Goal: Task Accomplishment & Management: Complete application form

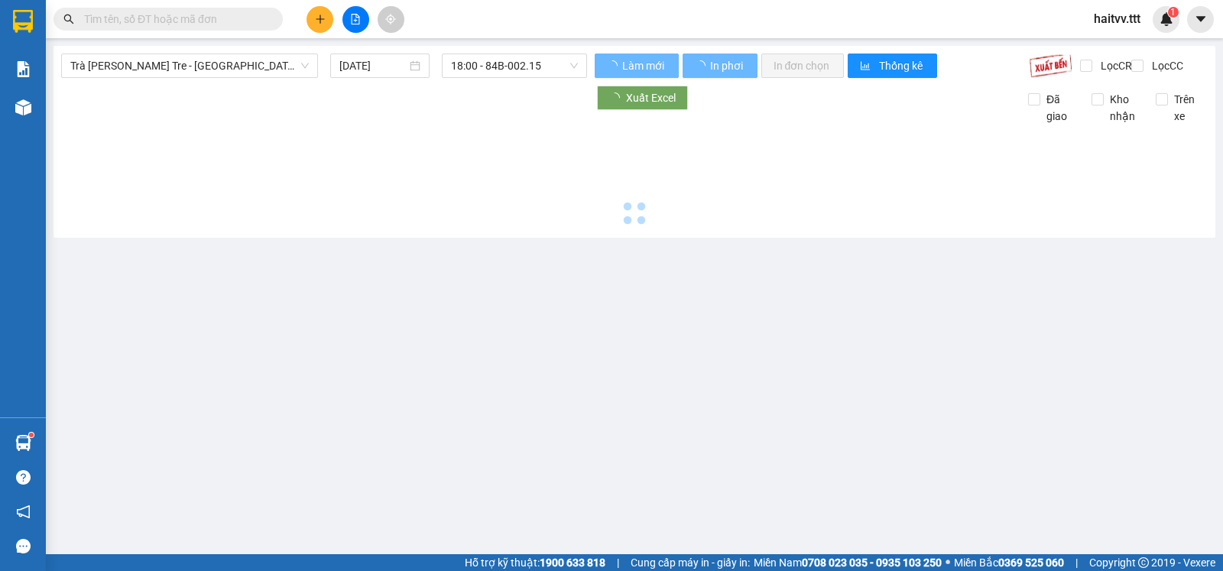
type input "[DATE]"
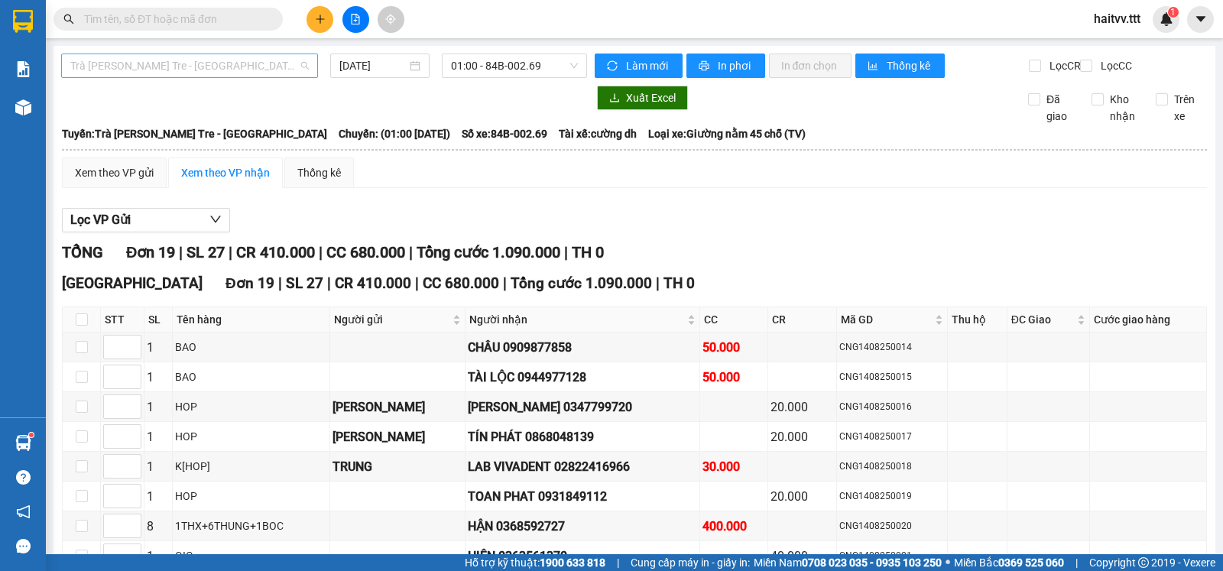
click at [266, 62] on span "Trà [PERSON_NAME] Tre - [GEOGRAPHIC_DATA]" at bounding box center [189, 65] width 239 height 23
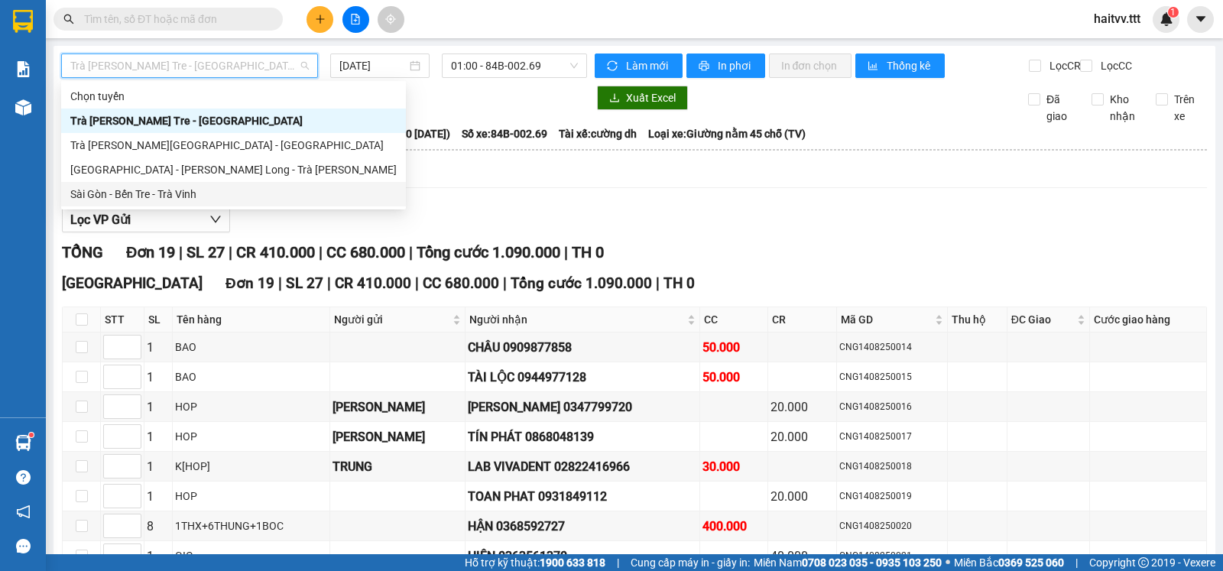
click at [154, 191] on div "Sài Gòn - Bến Tre - Trà Vinh" at bounding box center [233, 194] width 326 height 17
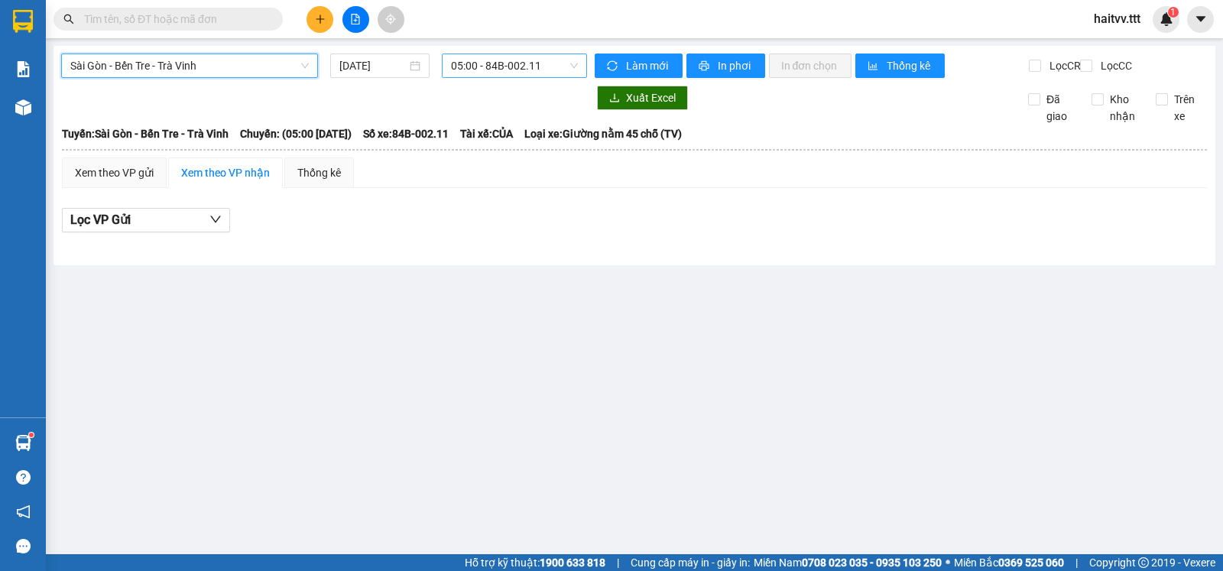
click at [473, 73] on span "05:00 - 84B-002.11" at bounding box center [514, 65] width 126 height 23
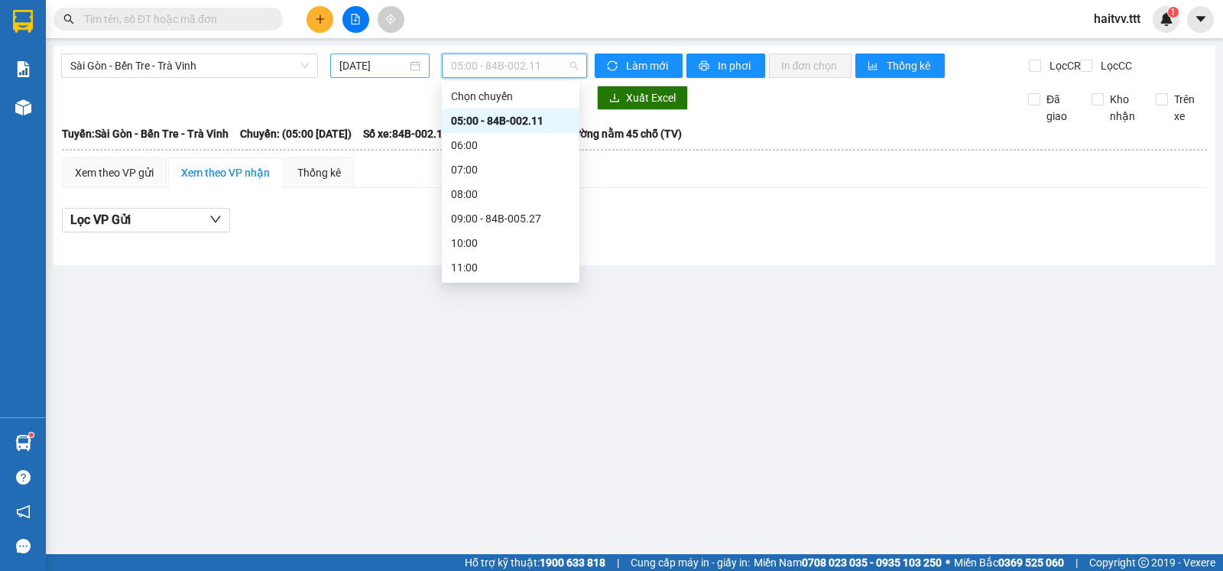
click at [351, 59] on input "[DATE]" at bounding box center [373, 65] width 68 height 17
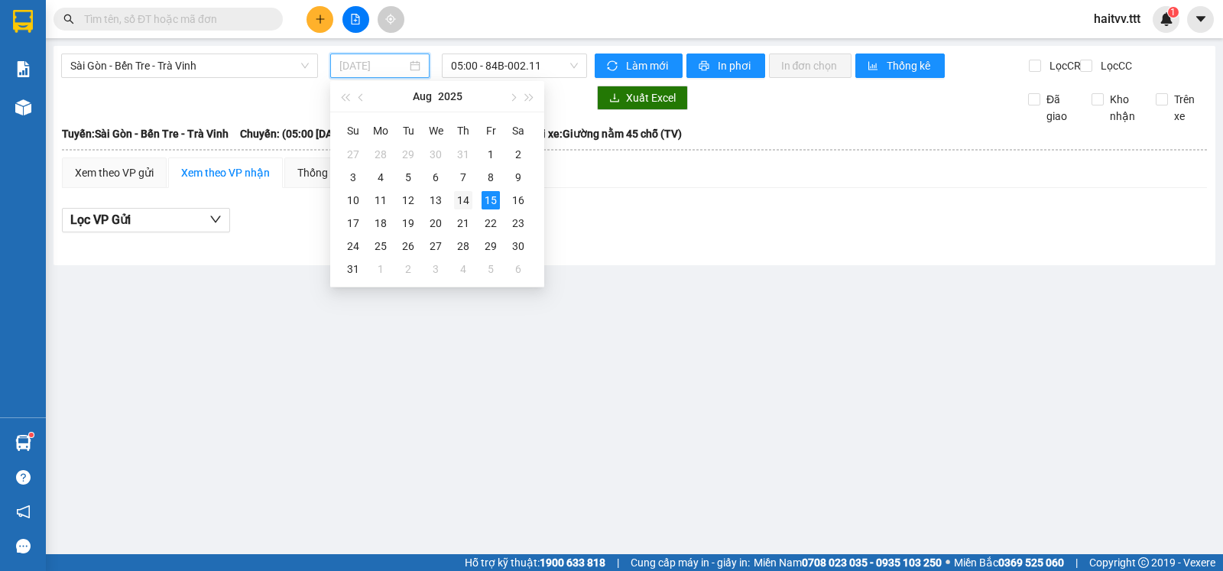
click at [462, 203] on div "14" at bounding box center [463, 200] width 18 height 18
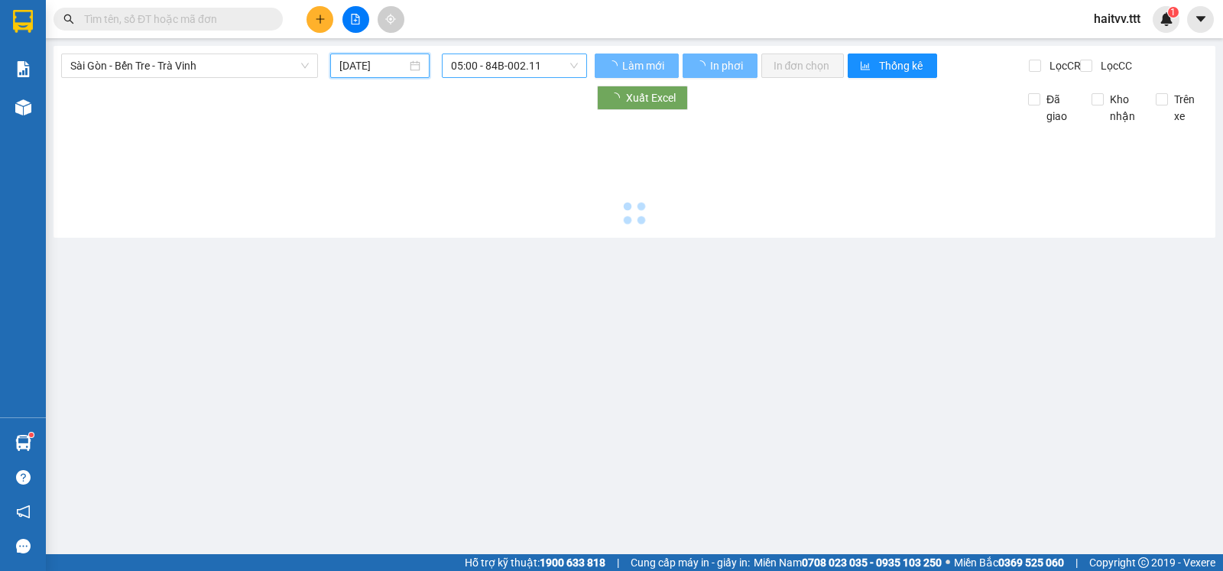
type input "[DATE]"
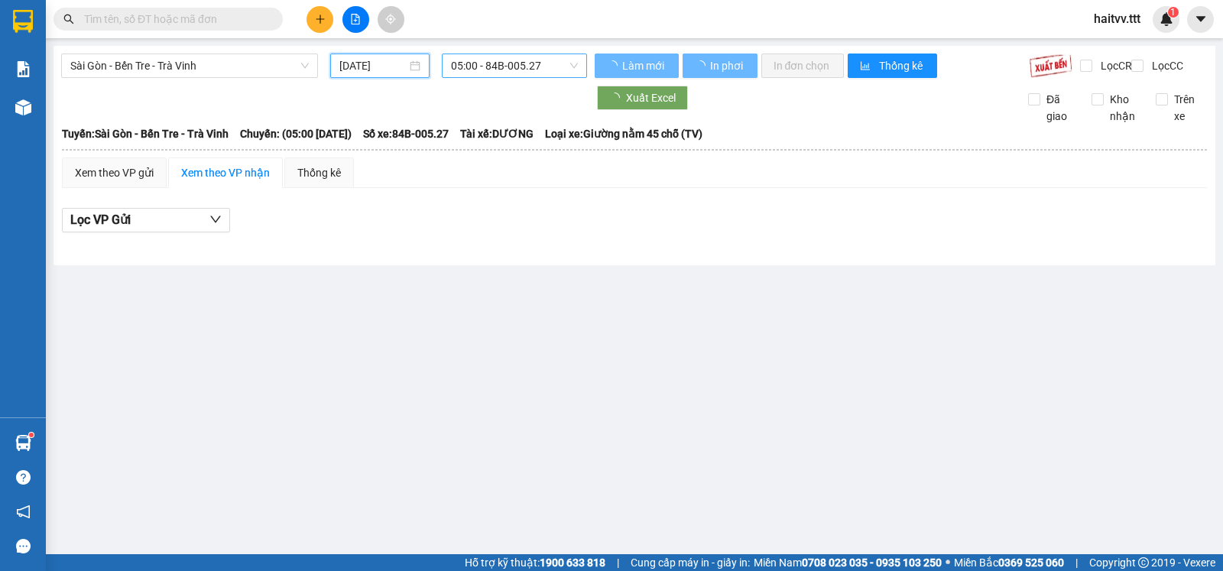
click at [488, 63] on span "05:00 - 84B-005.27" at bounding box center [514, 65] width 126 height 23
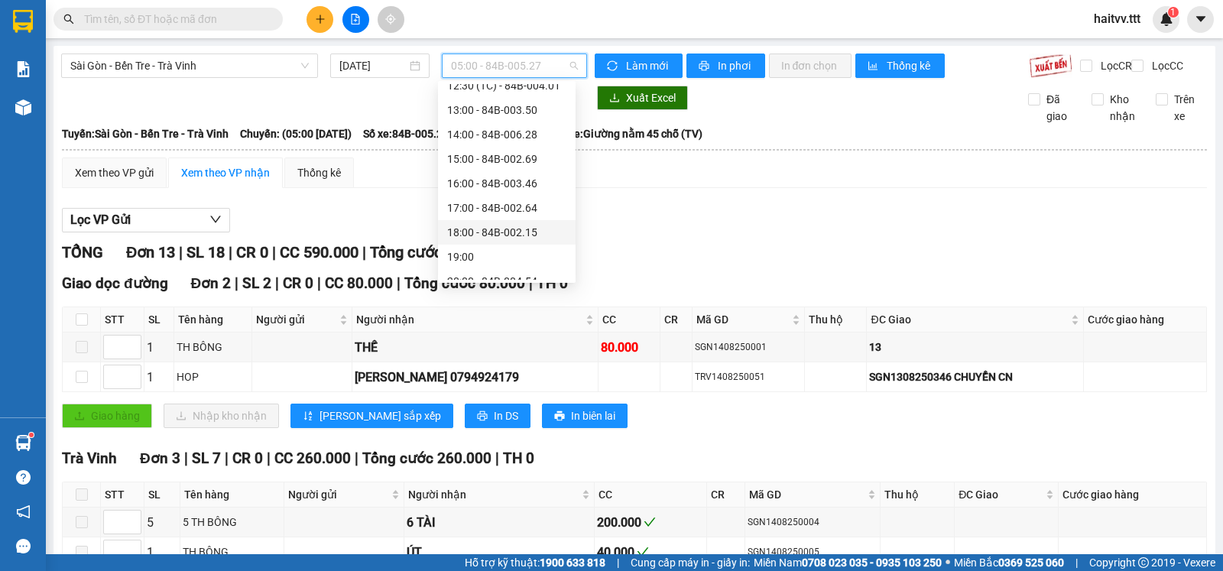
scroll to position [294, 0]
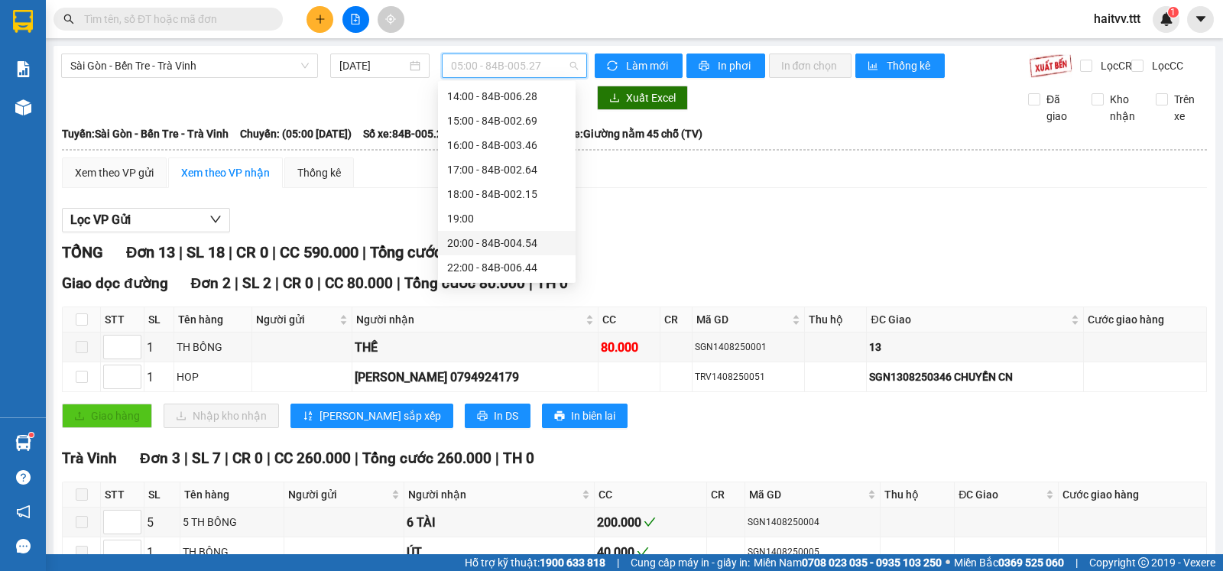
click at [491, 242] on div "20:00 - 84B-004.54" at bounding box center [506, 243] width 119 height 17
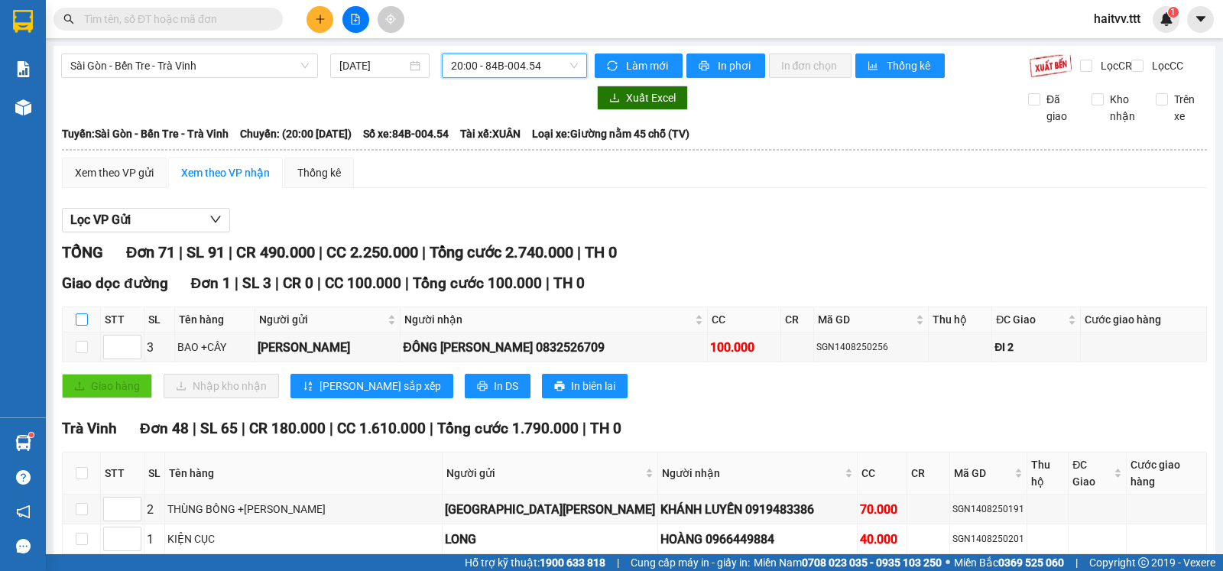
click at [82, 326] on input "checkbox" at bounding box center [82, 319] width 12 height 12
checkbox input "true"
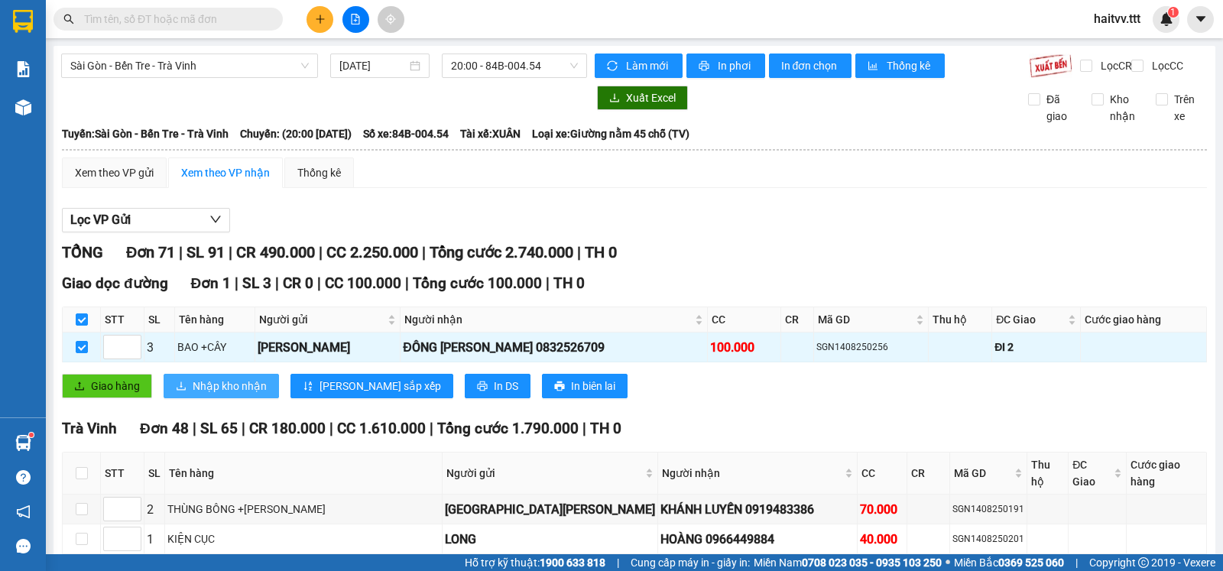
click at [203, 394] on span "Nhập kho nhận" at bounding box center [230, 386] width 74 height 17
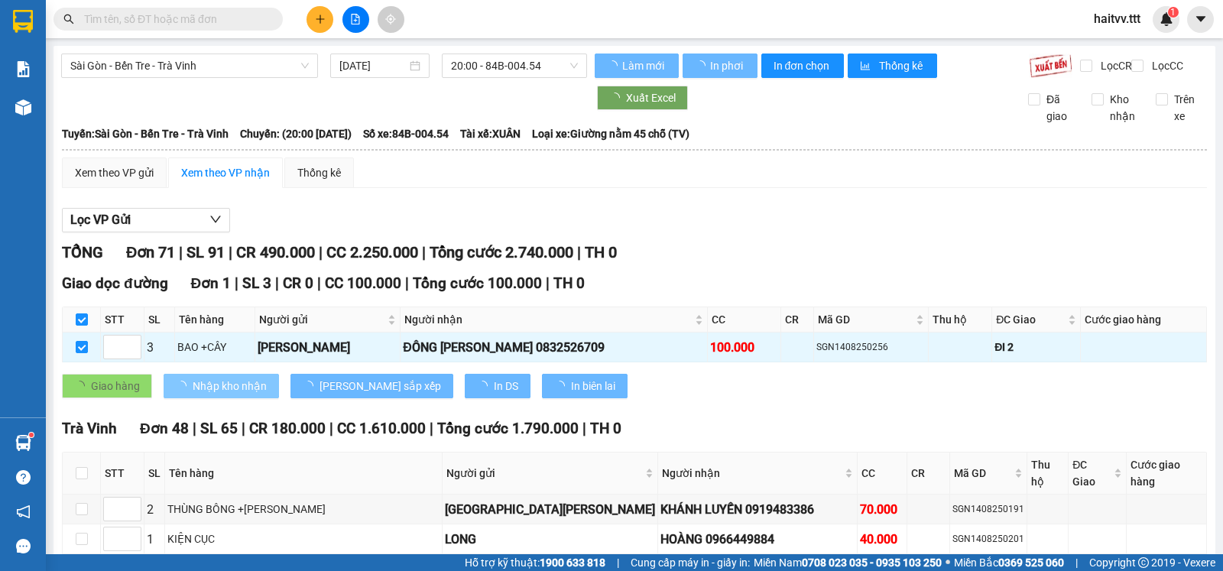
checkbox input "false"
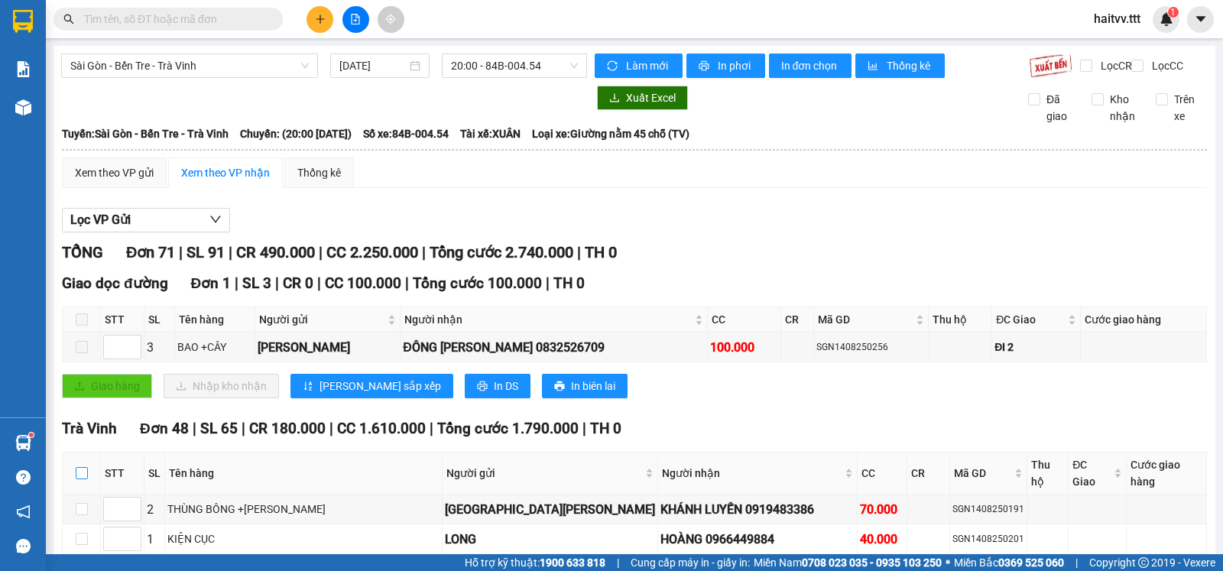
click at [86, 475] on input "checkbox" at bounding box center [82, 473] width 12 height 12
checkbox input "true"
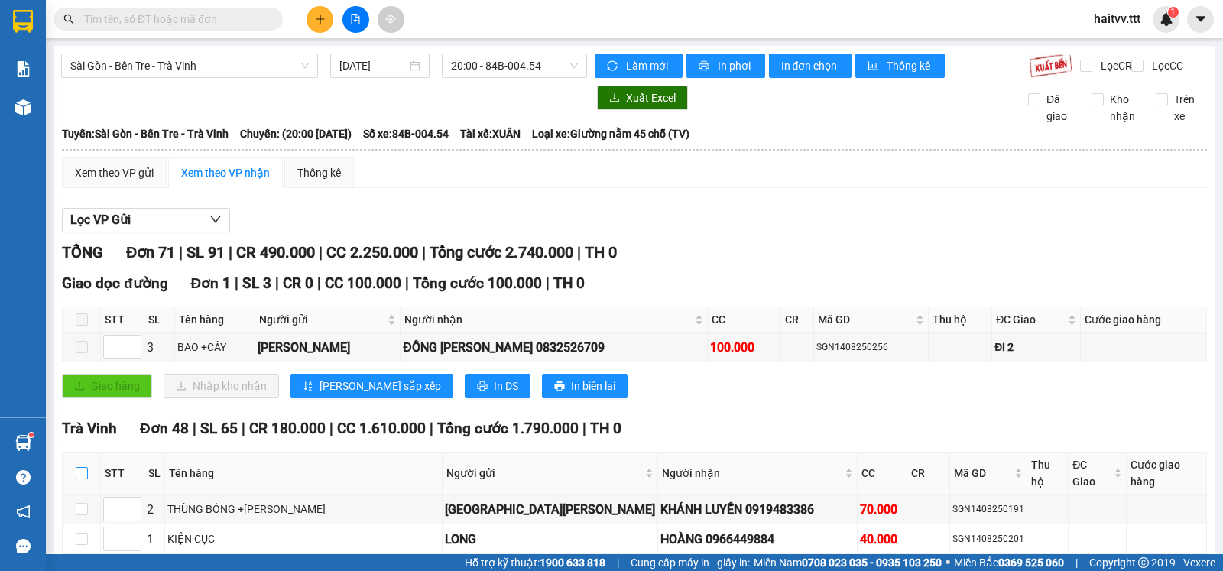
checkbox input "true"
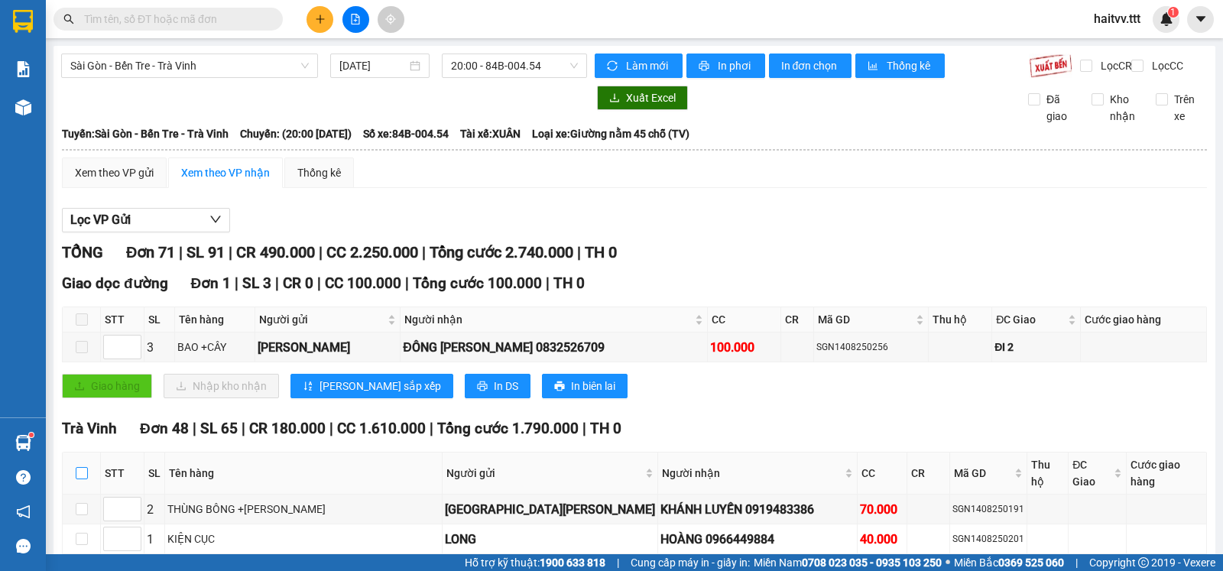
checkbox input "true"
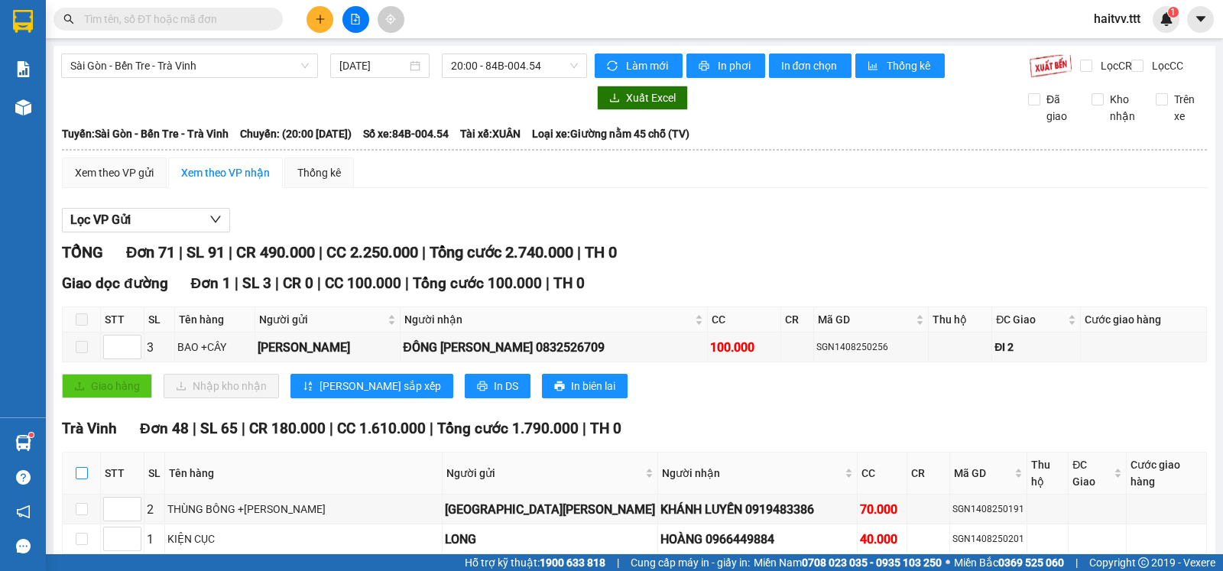
checkbox input "true"
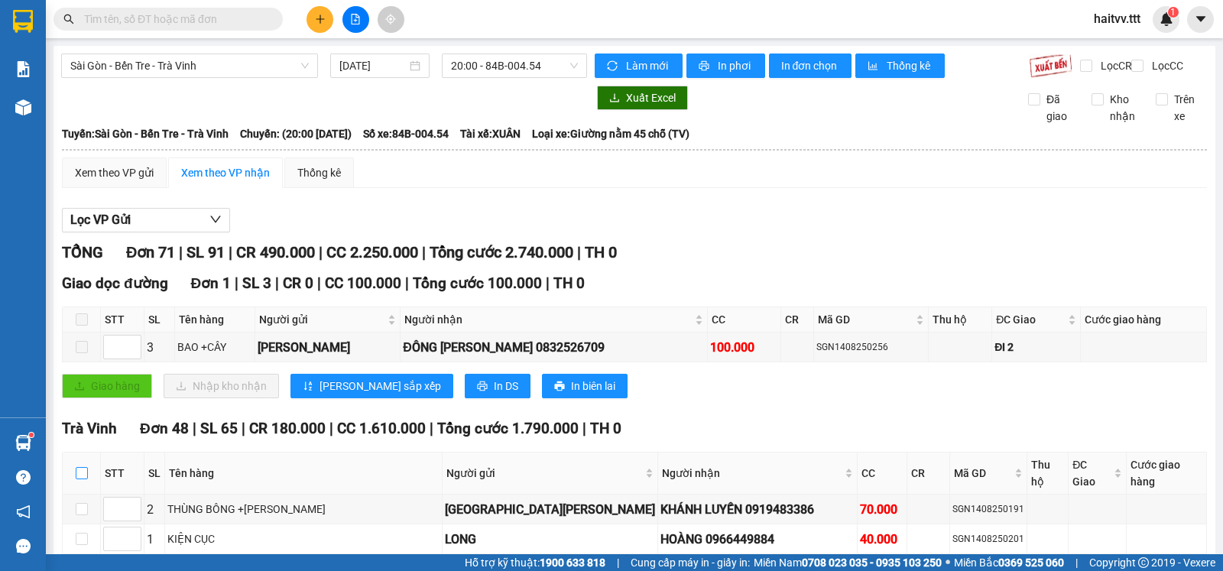
checkbox input "true"
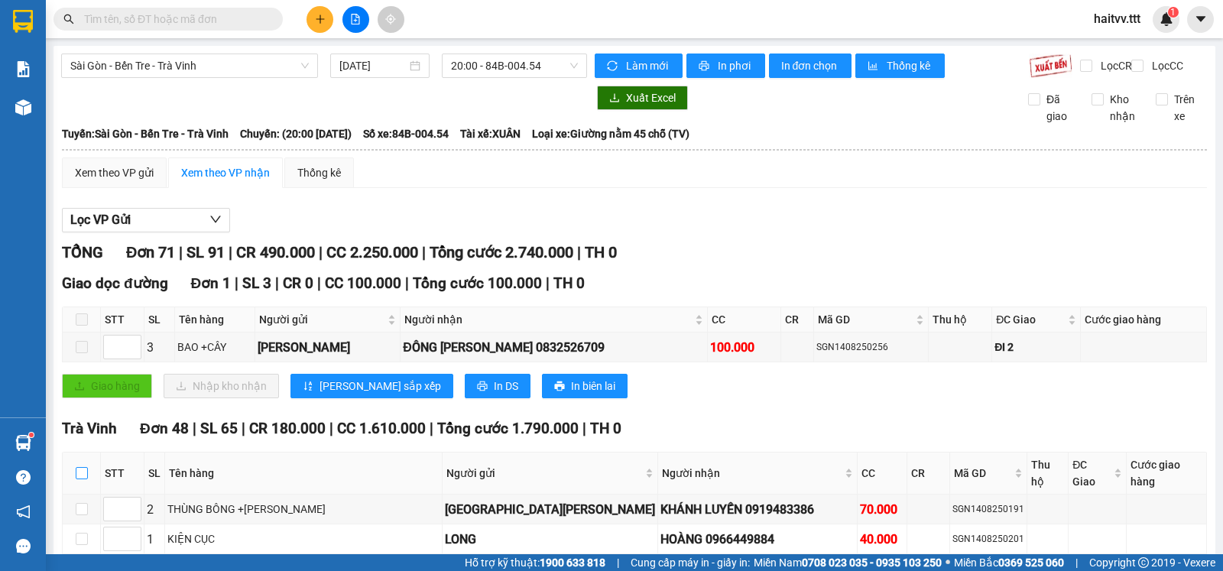
checkbox input "true"
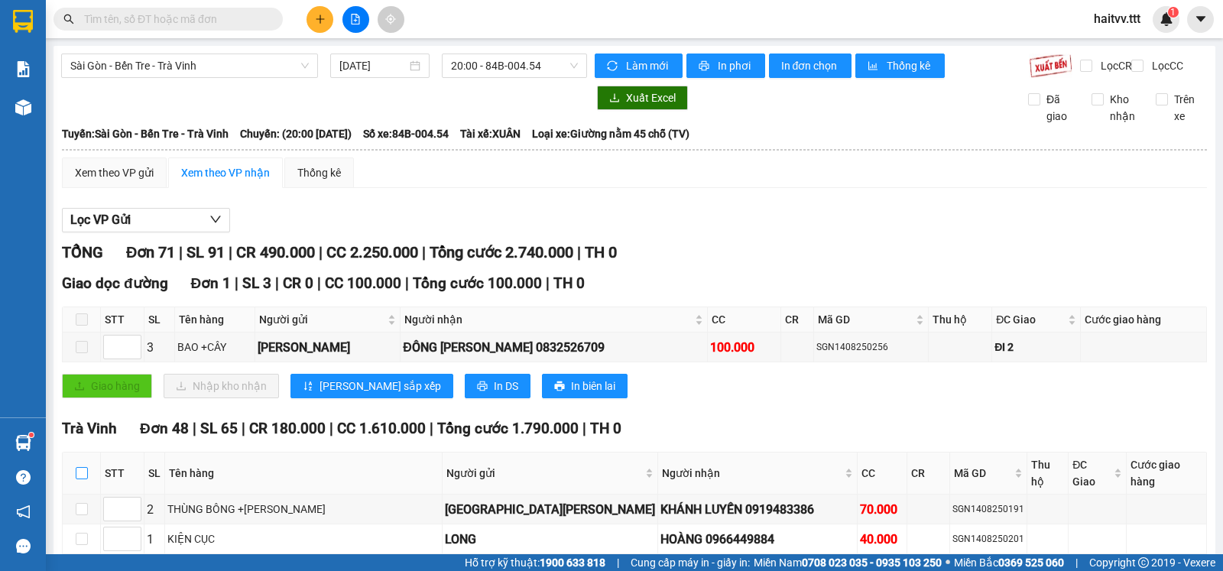
checkbox input "true"
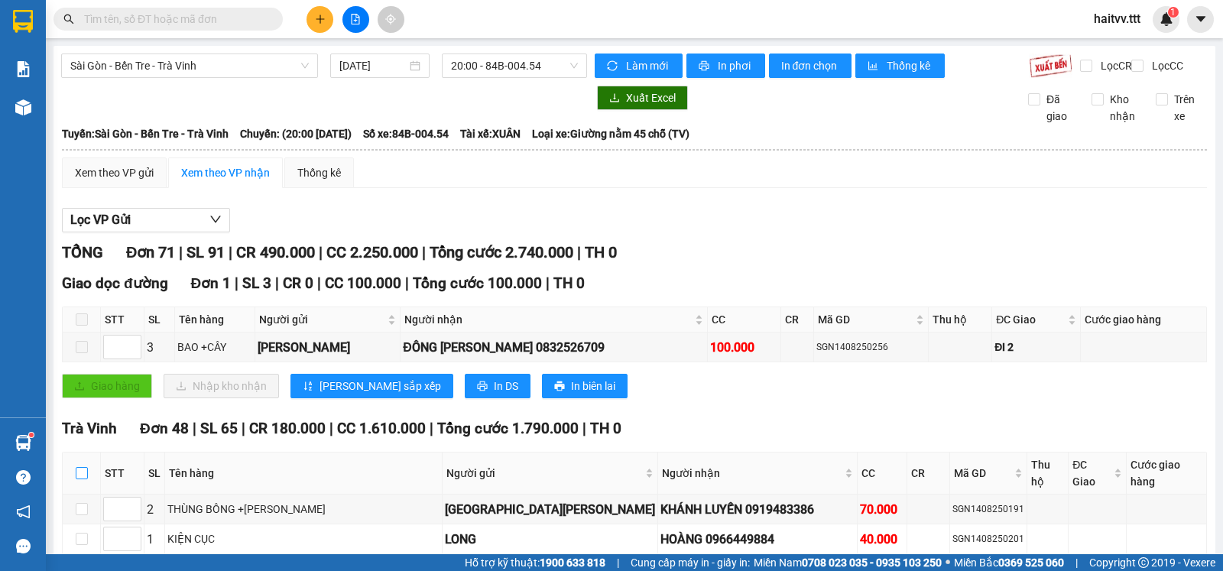
checkbox input "true"
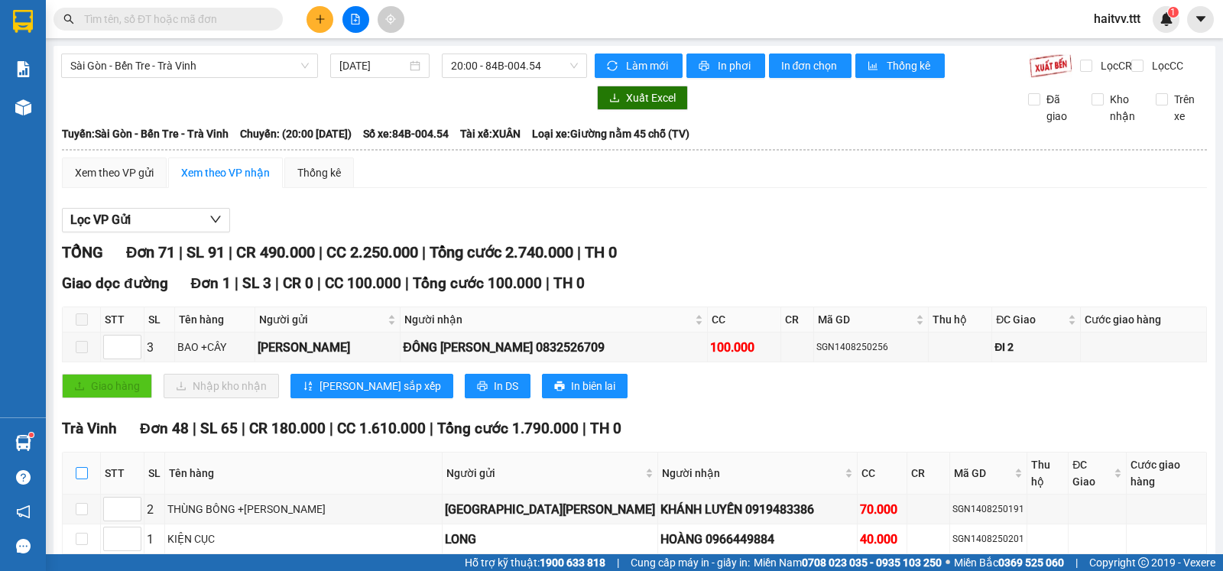
checkbox input "true"
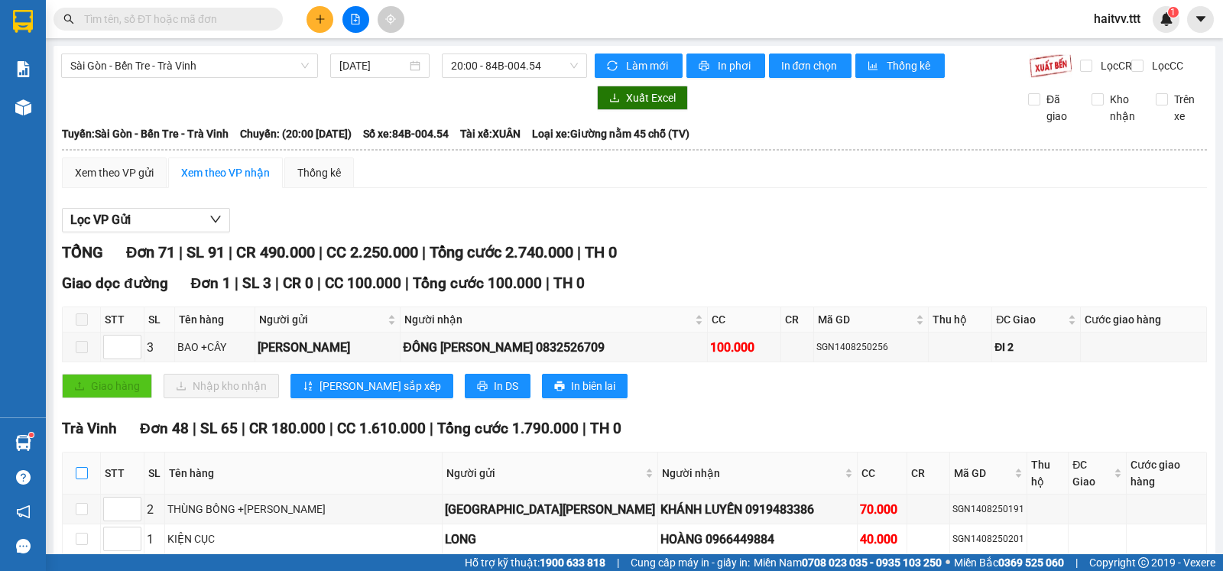
checkbox input "true"
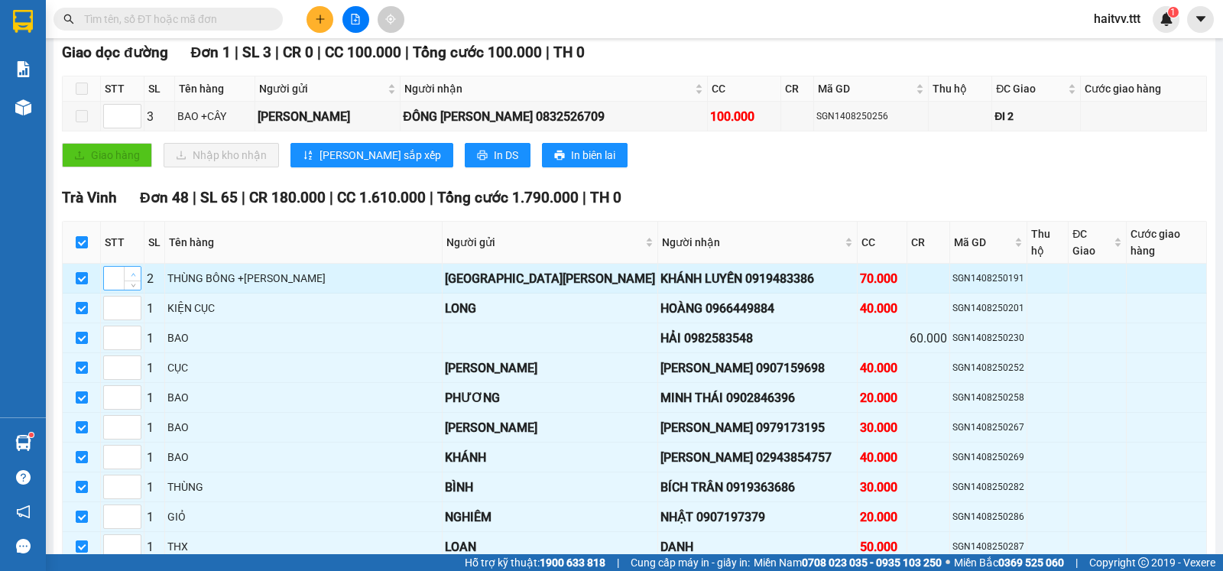
scroll to position [255, 0]
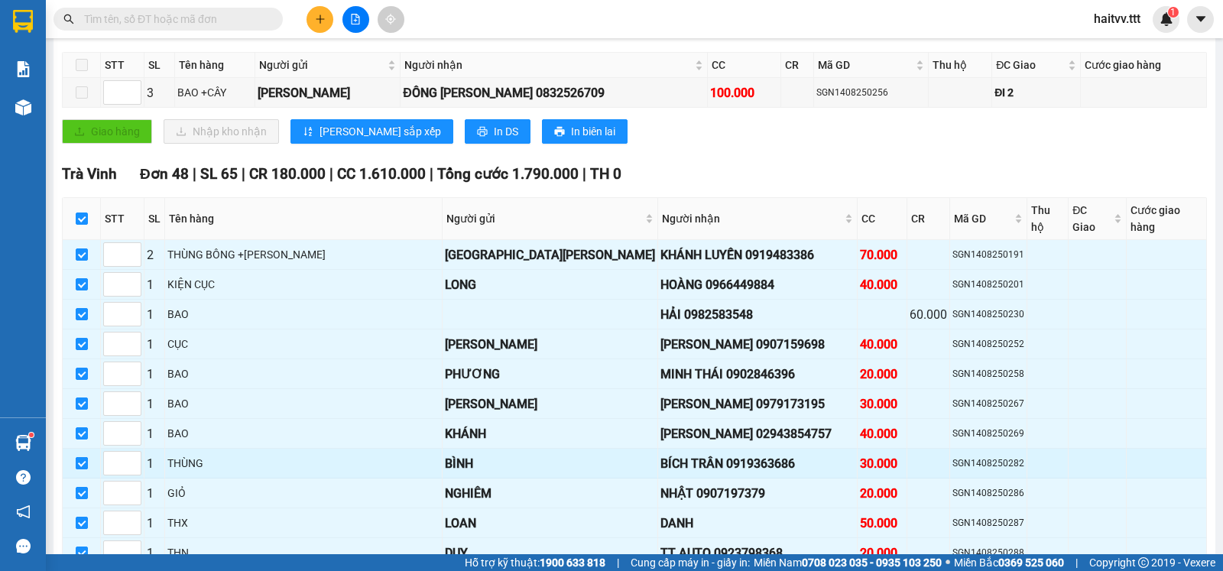
click at [85, 459] on input "checkbox" at bounding box center [82, 463] width 12 height 12
checkbox input "false"
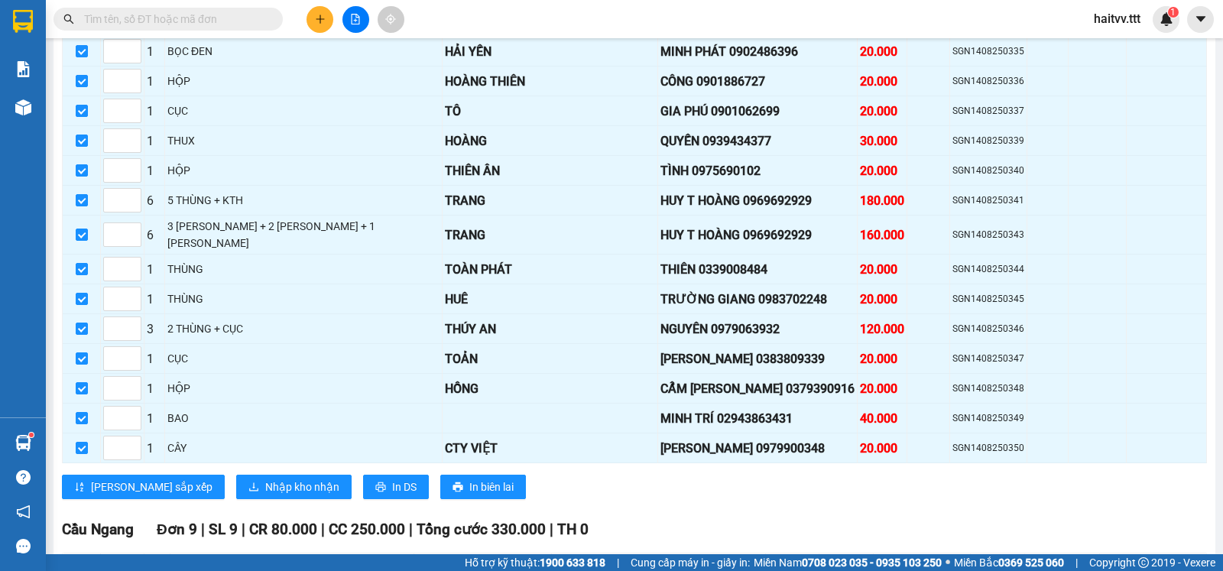
scroll to position [1529, 0]
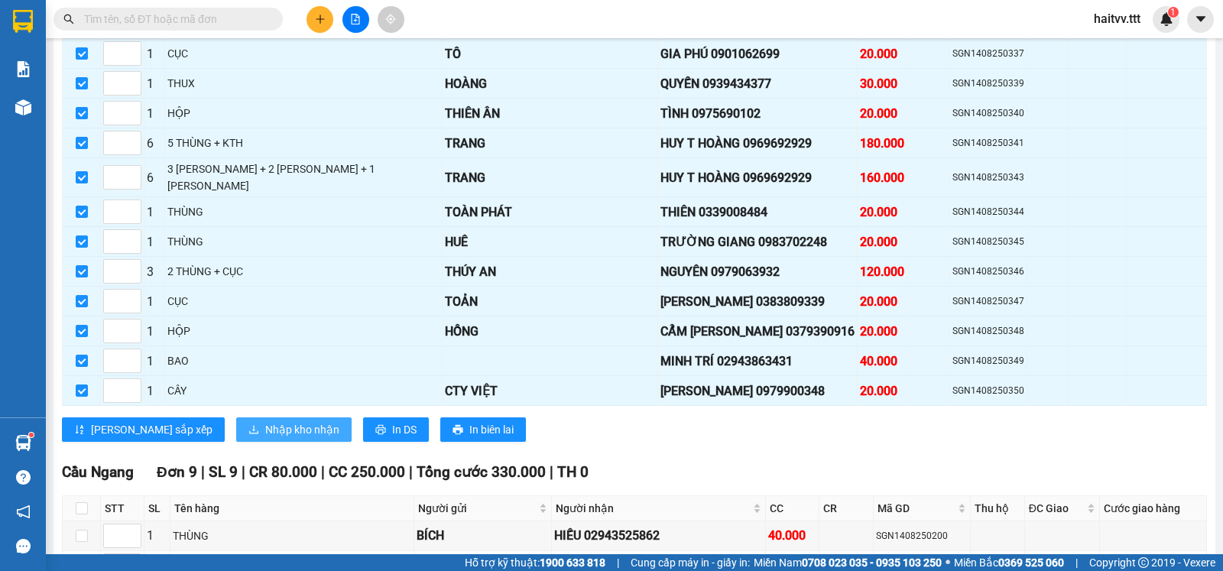
click at [265, 421] on span "Nhập kho nhận" at bounding box center [302, 429] width 74 height 17
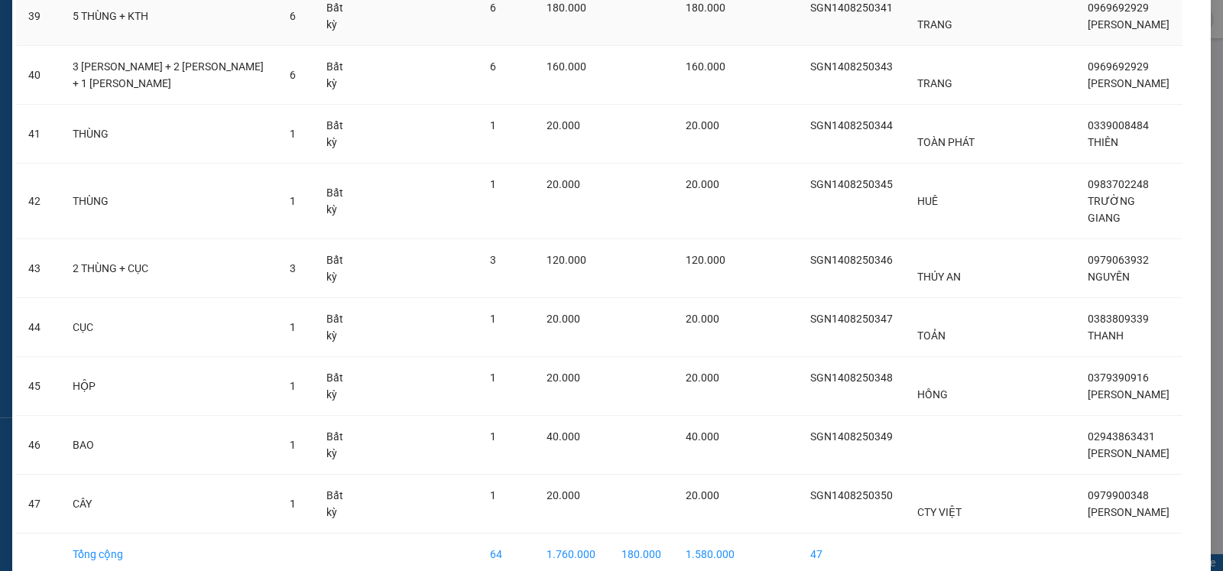
scroll to position [2436, 0]
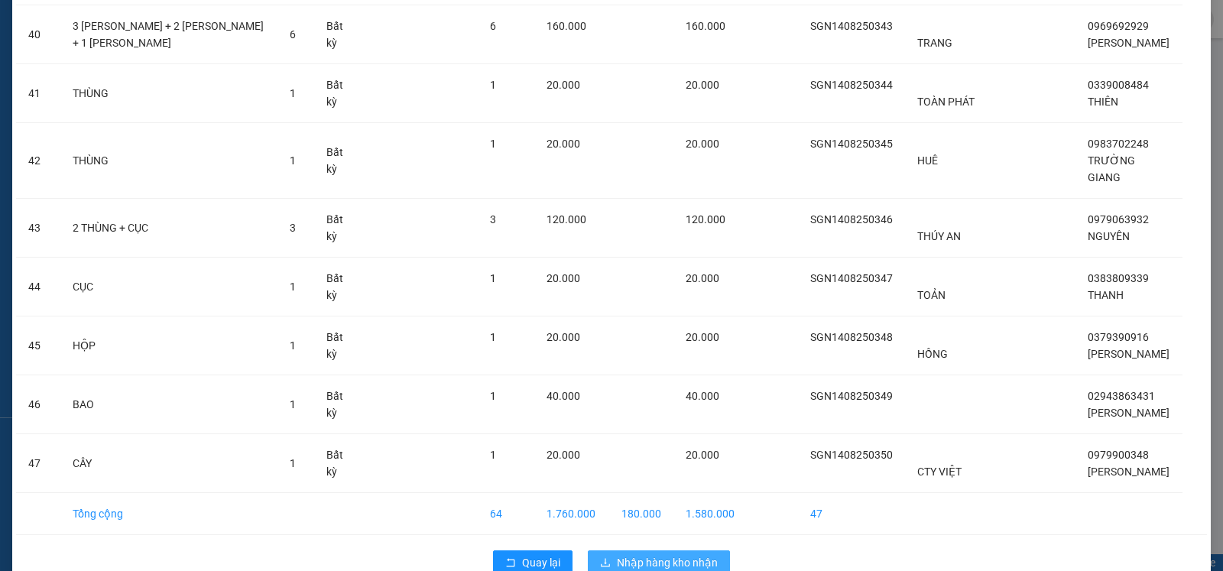
click at [654, 554] on span "Nhập hàng kho nhận" at bounding box center [667, 562] width 101 height 17
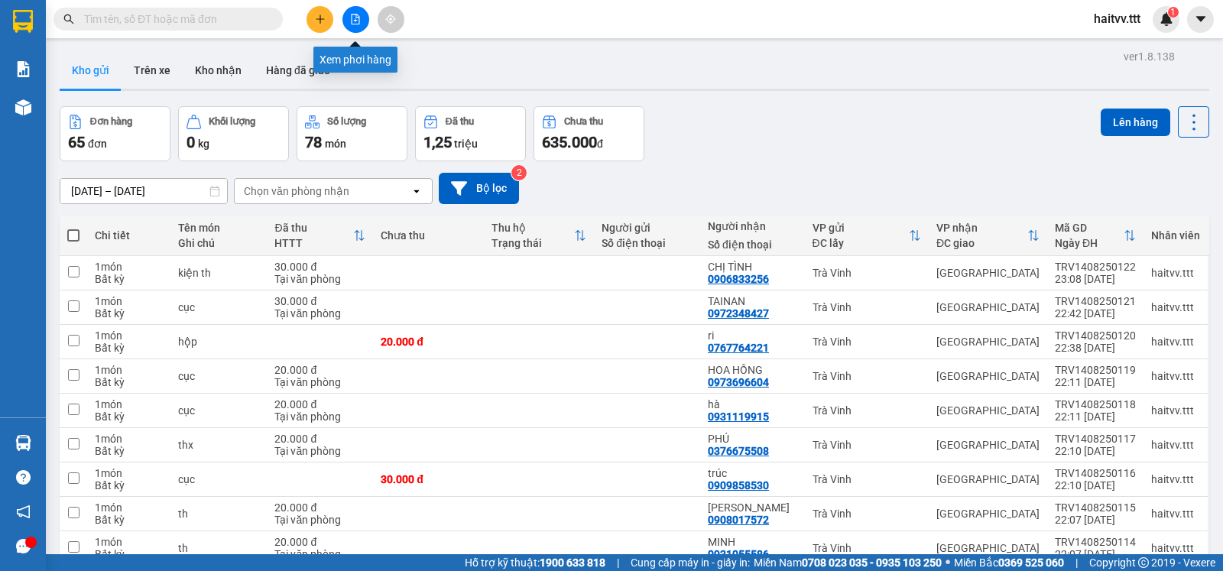
click at [357, 16] on icon "file-add" at bounding box center [355, 19] width 11 height 11
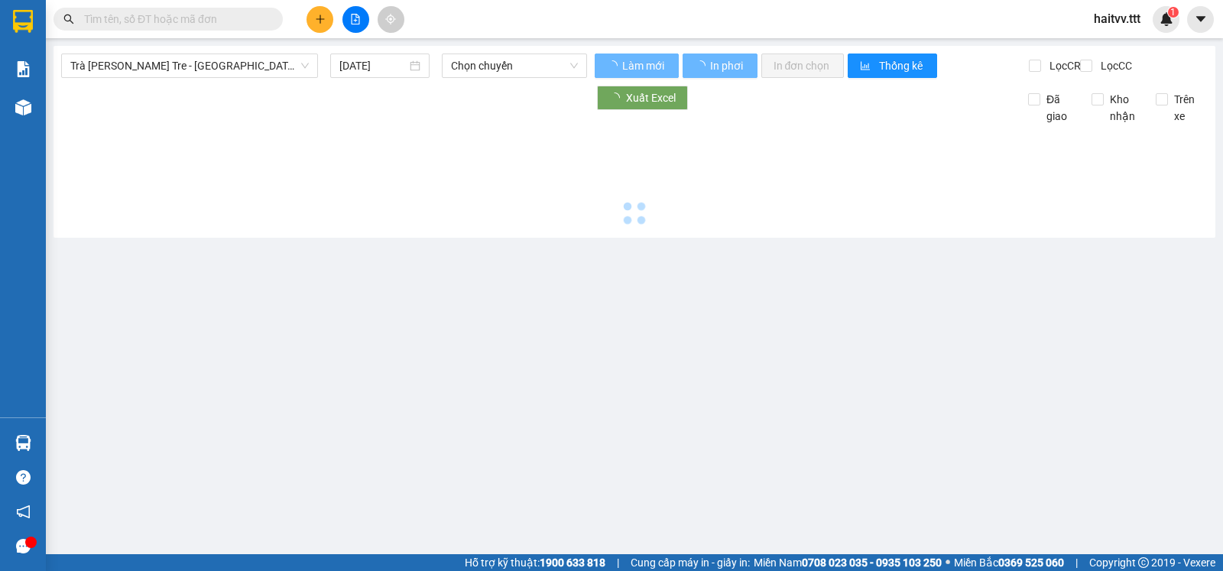
type input "[DATE]"
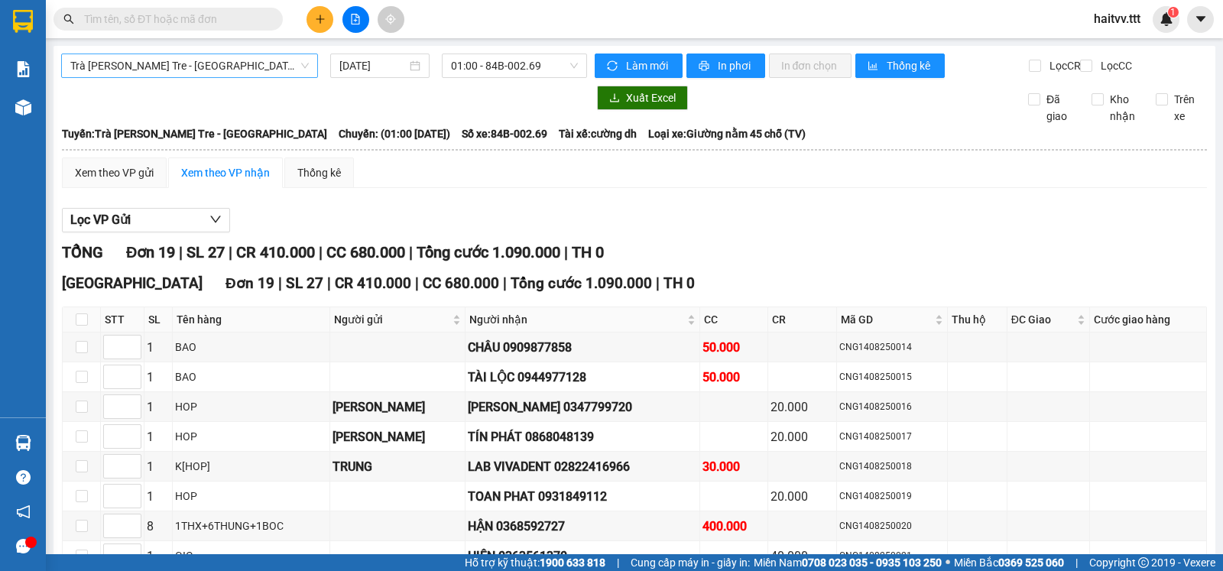
click at [149, 56] on span "Trà [PERSON_NAME] Tre - [GEOGRAPHIC_DATA]" at bounding box center [189, 65] width 239 height 23
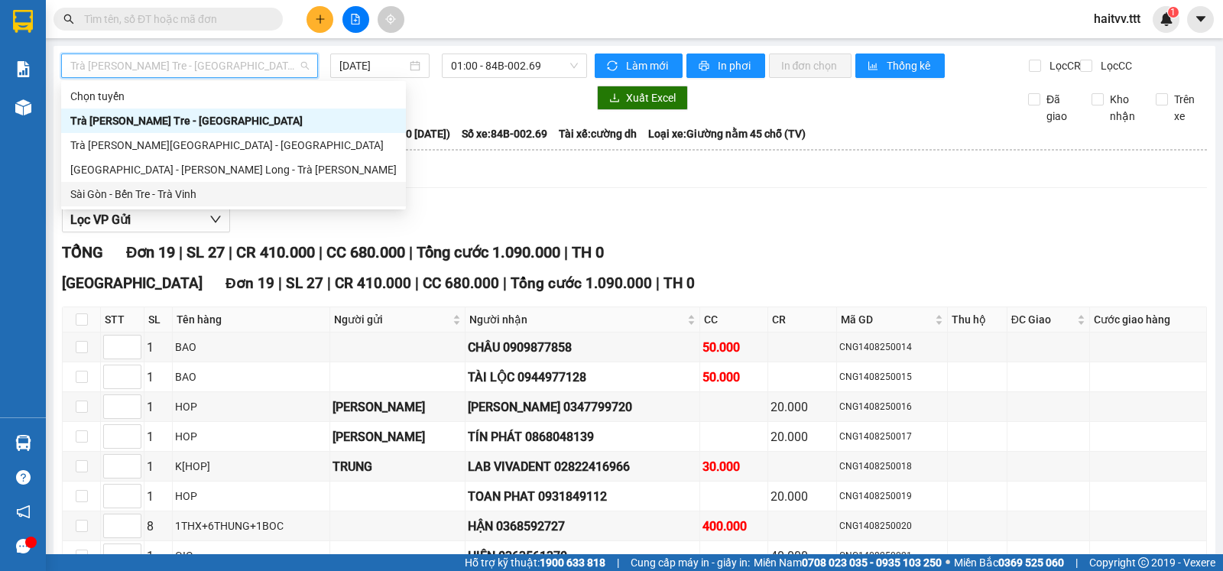
click at [125, 196] on div "Sài Gòn - Bến Tre - Trà Vinh" at bounding box center [233, 194] width 326 height 17
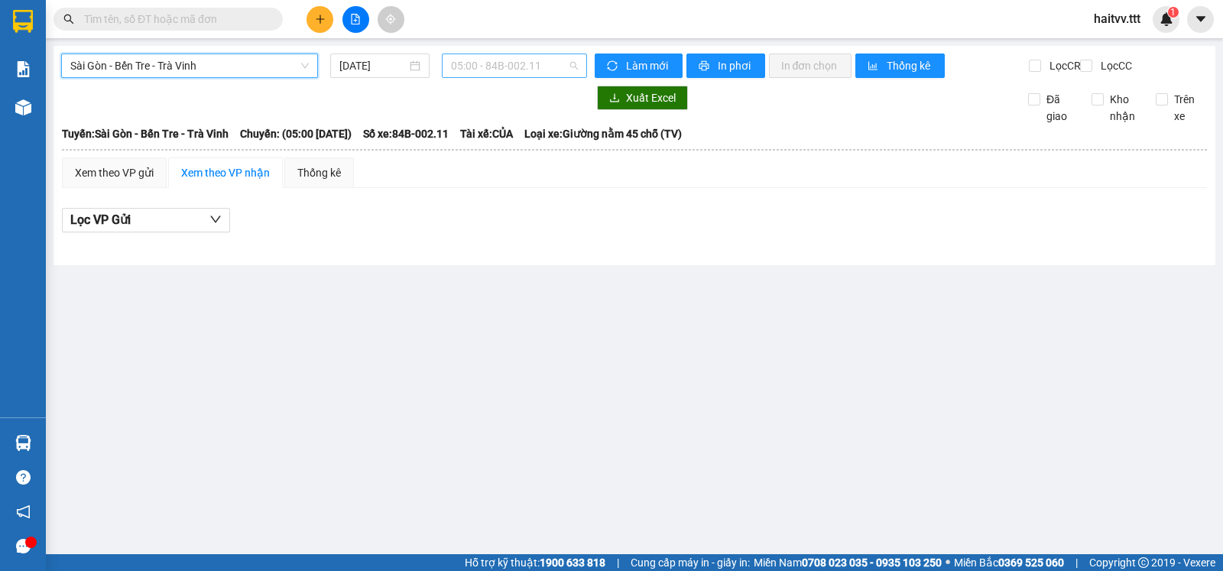
click at [480, 72] on span "05:00 - 84B-002.11" at bounding box center [514, 65] width 126 height 23
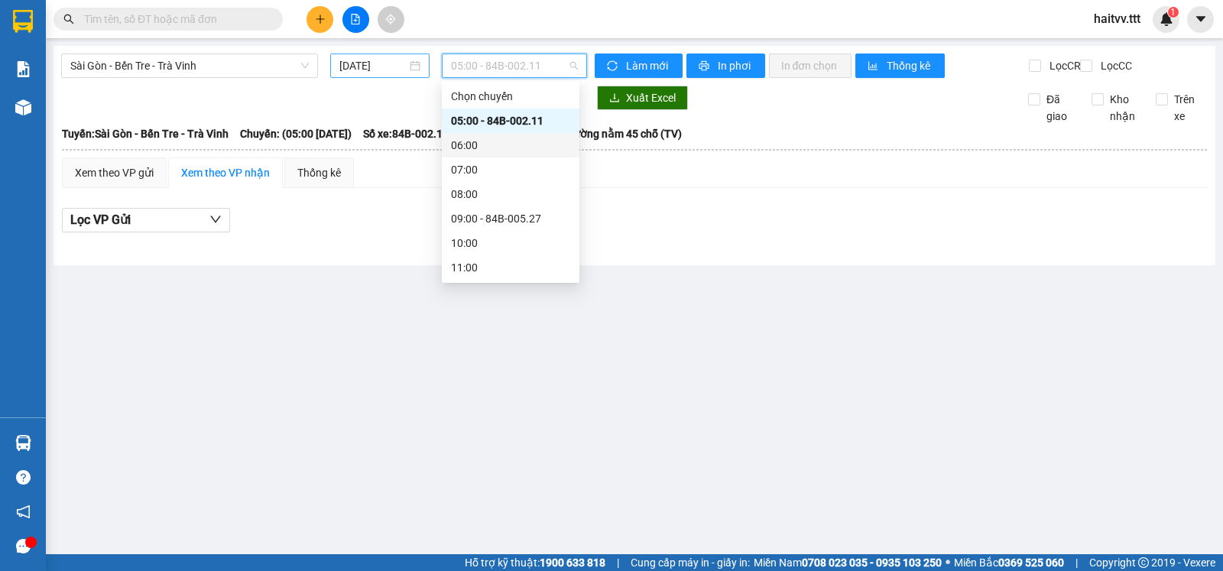
click at [364, 62] on input "[DATE]" at bounding box center [373, 65] width 68 height 17
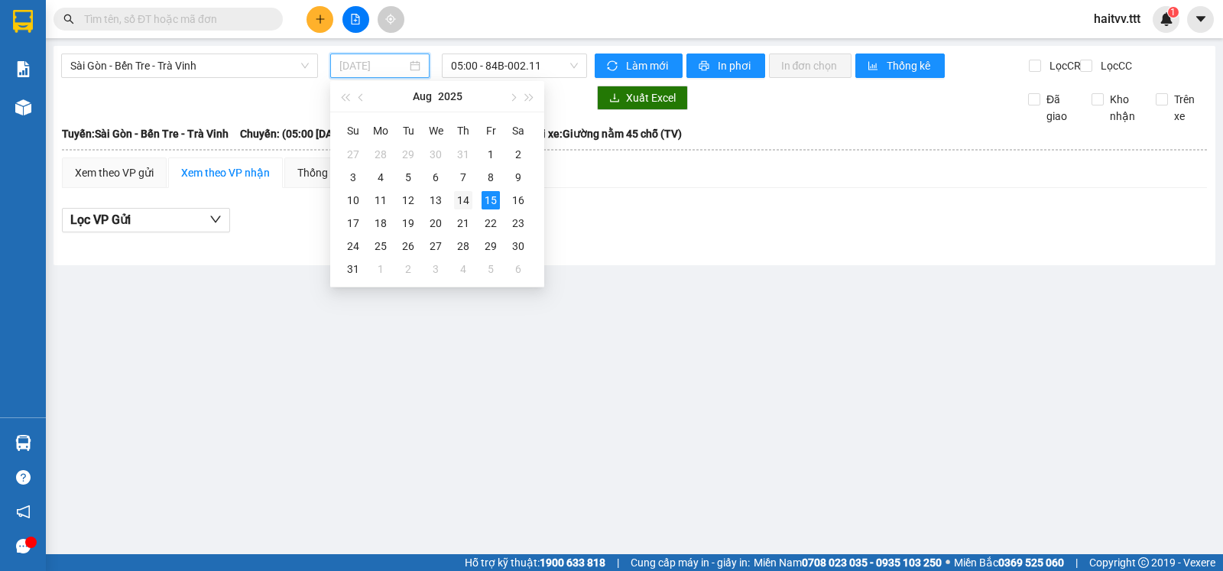
click at [461, 196] on div "14" at bounding box center [463, 200] width 18 height 18
type input "[DATE]"
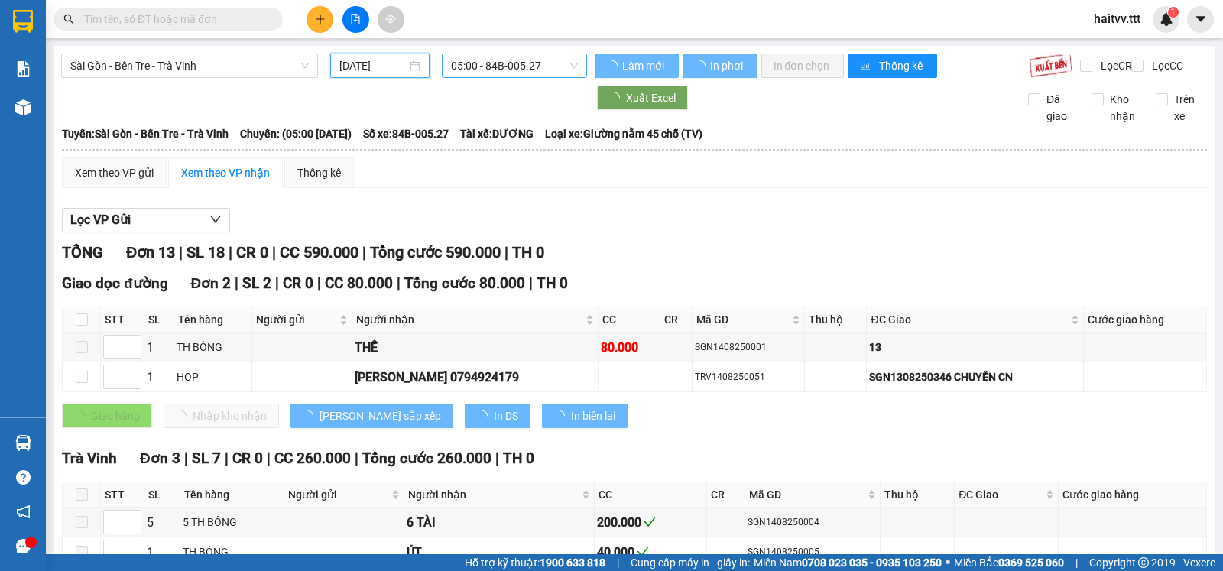
click at [501, 73] on span "05:00 - 84B-005.27" at bounding box center [514, 65] width 126 height 23
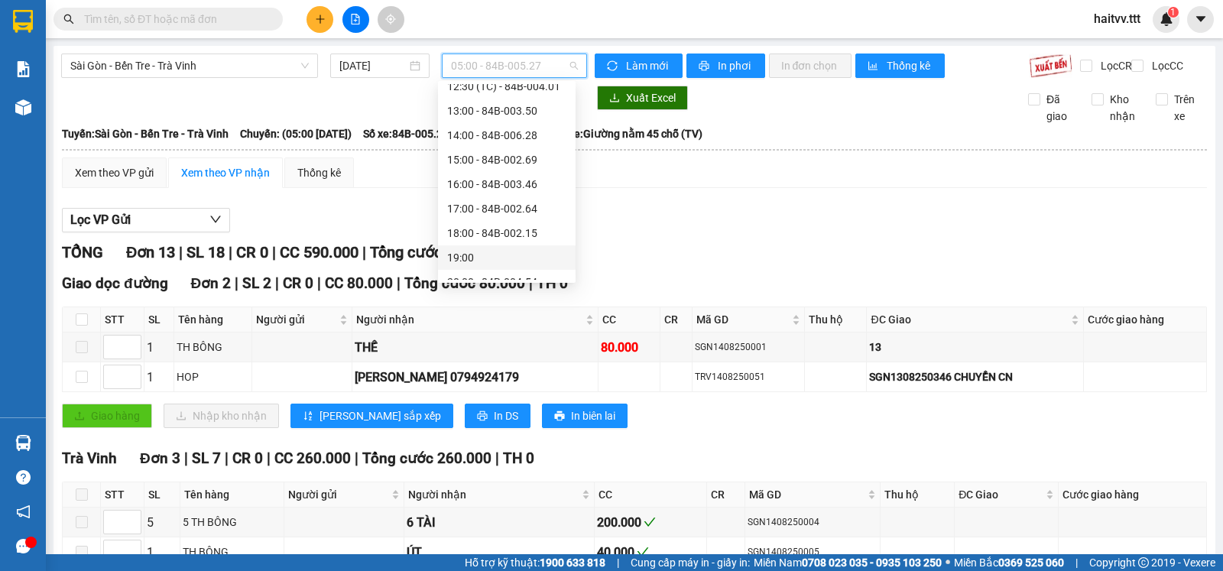
scroll to position [294, 0]
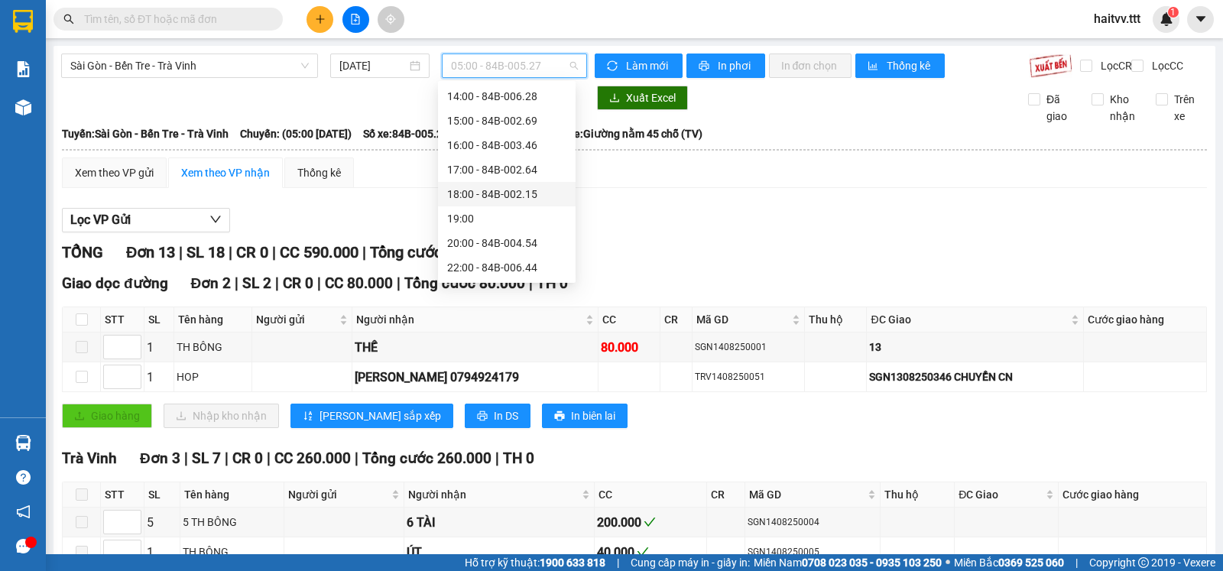
click at [504, 193] on div "18:00 - 84B-002.15" at bounding box center [506, 194] width 119 height 17
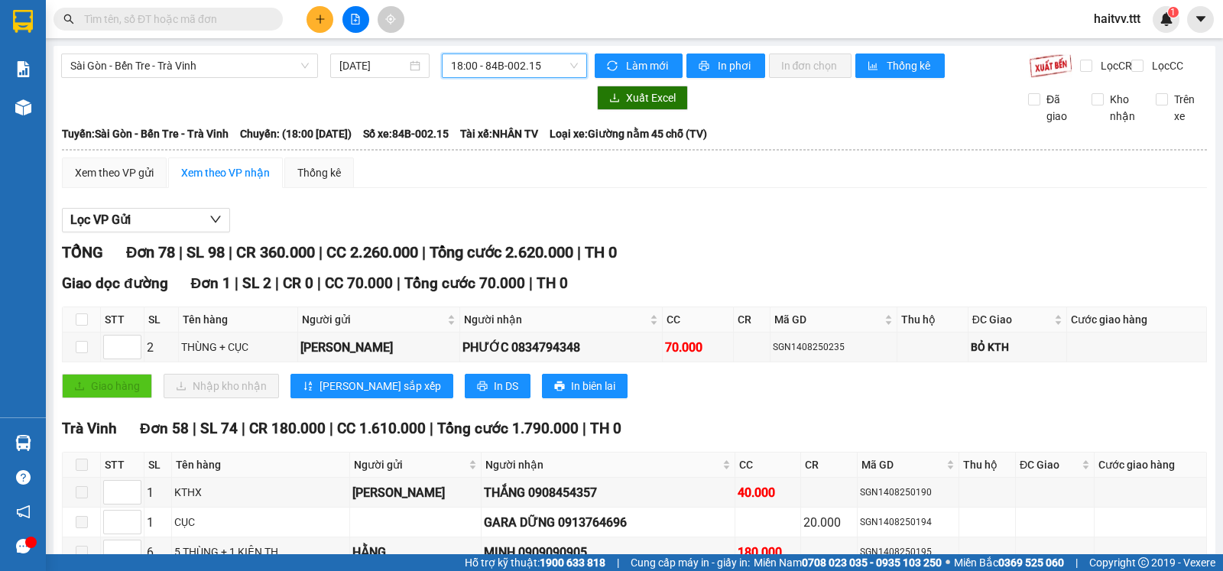
click at [528, 64] on span "18:00 - 84B-002.15" at bounding box center [514, 65] width 126 height 23
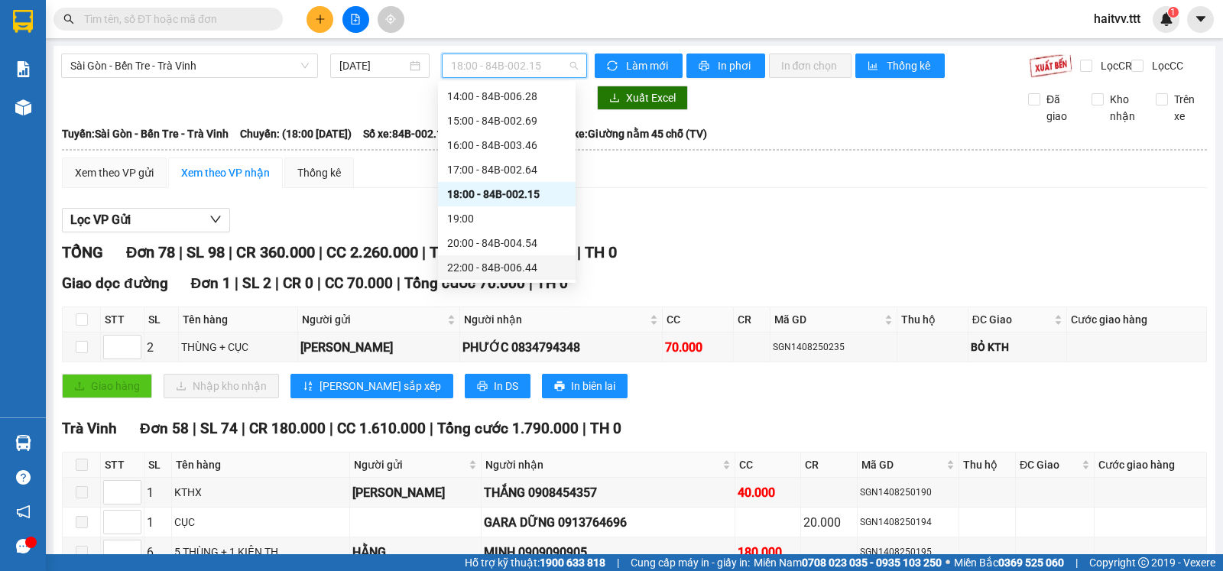
click at [499, 271] on div "22:00 - 84B-006.44" at bounding box center [506, 267] width 119 height 17
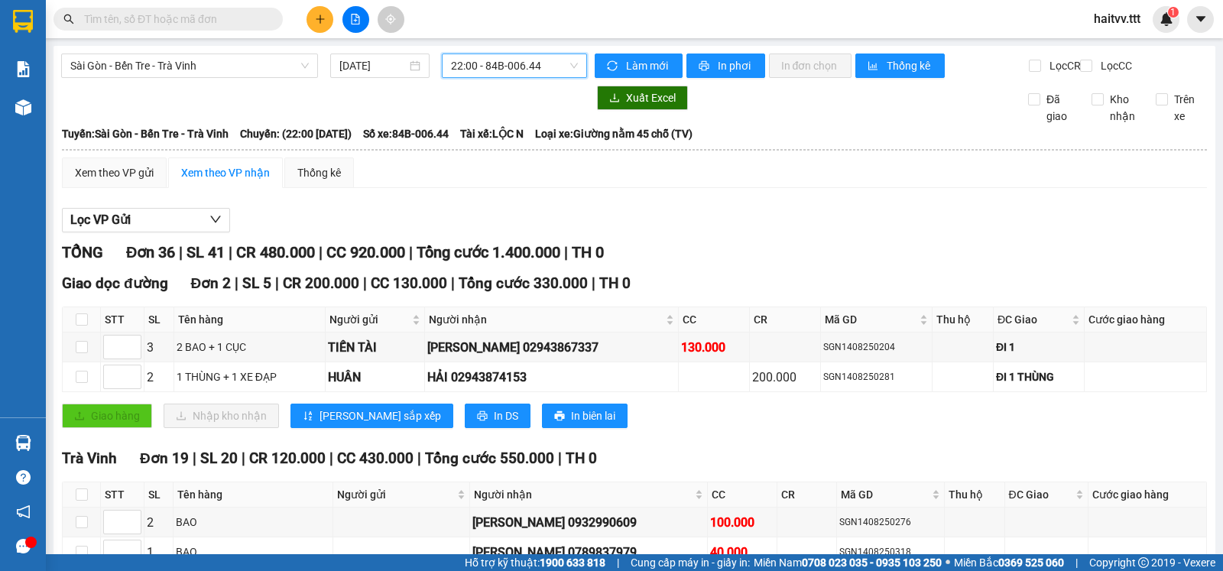
click at [469, 73] on span "22:00 - 84B-006.44" at bounding box center [514, 65] width 126 height 23
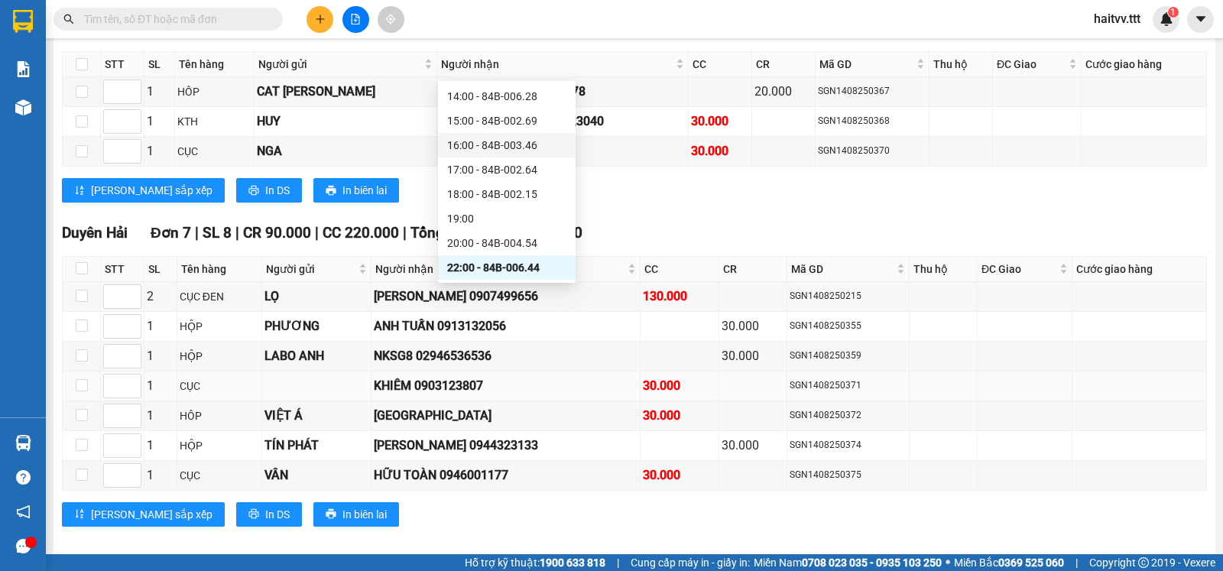
scroll to position [1405, 0]
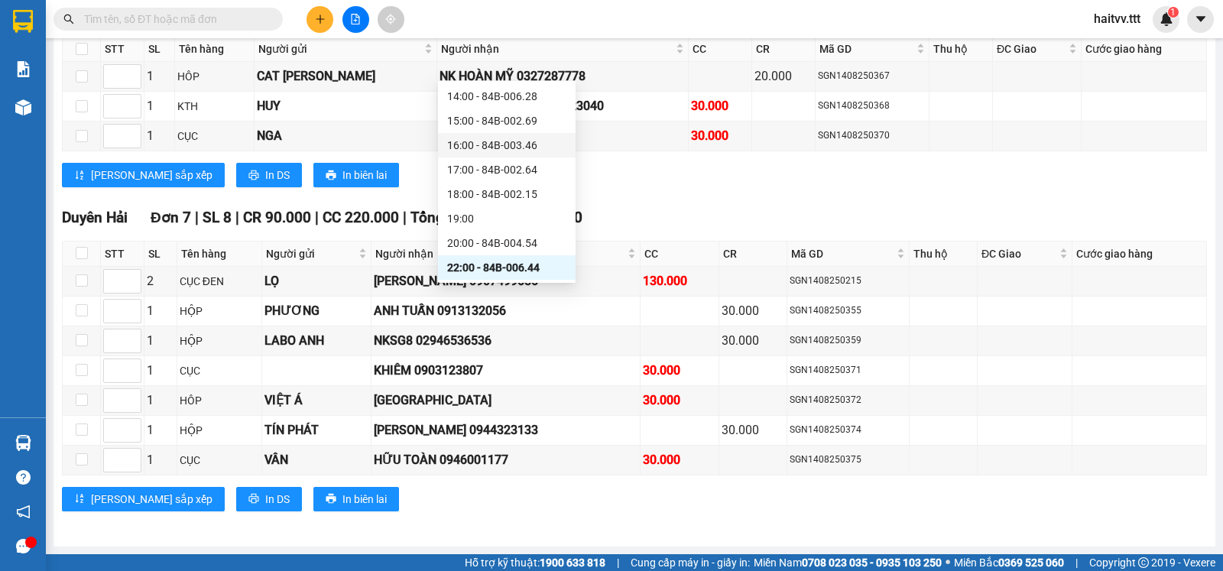
click at [253, 20] on input "text" at bounding box center [174, 19] width 180 height 17
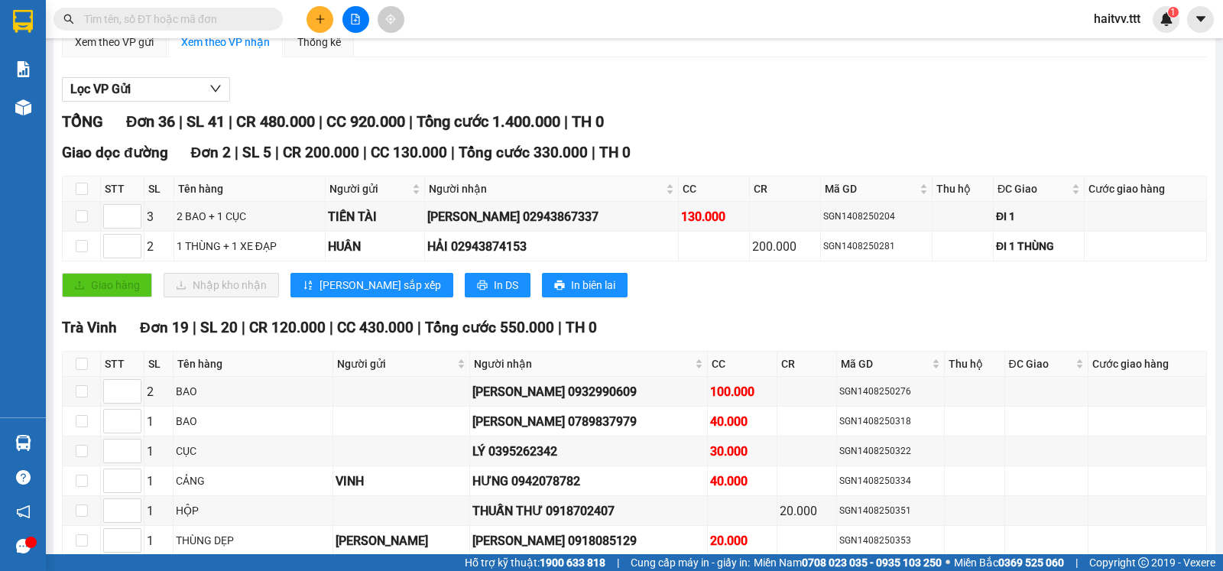
scroll to position [0, 0]
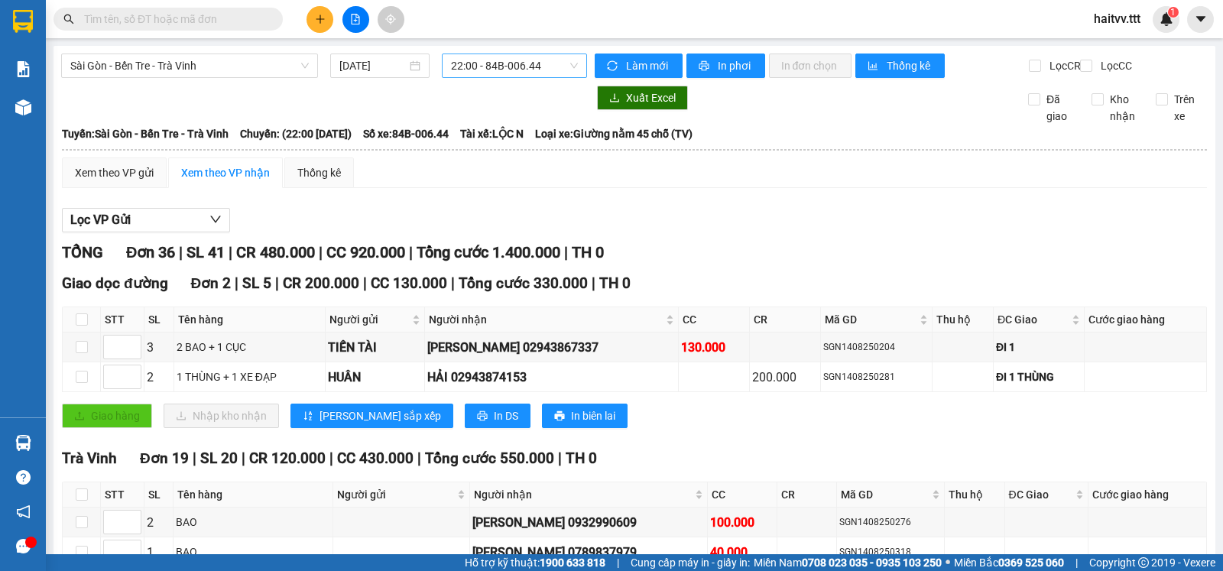
click at [480, 67] on span "22:00 - 84B-006.44" at bounding box center [514, 65] width 126 height 23
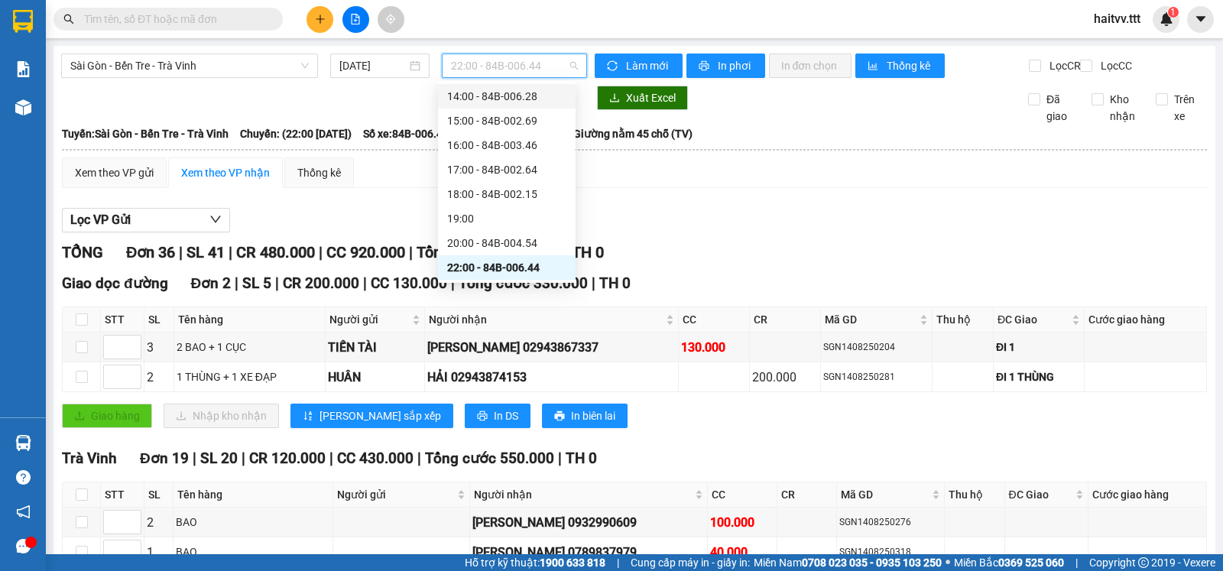
click at [506, 100] on div "14:00 - 84B-006.28" at bounding box center [506, 96] width 119 height 17
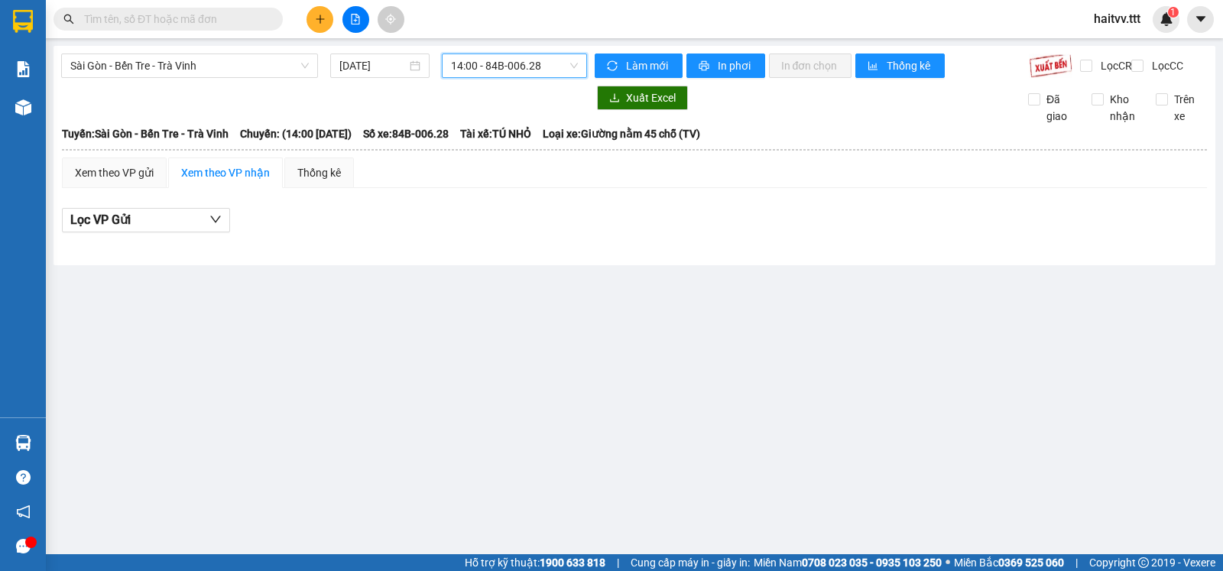
click at [499, 66] on span "14:00 - 84B-006.28" at bounding box center [514, 65] width 126 height 23
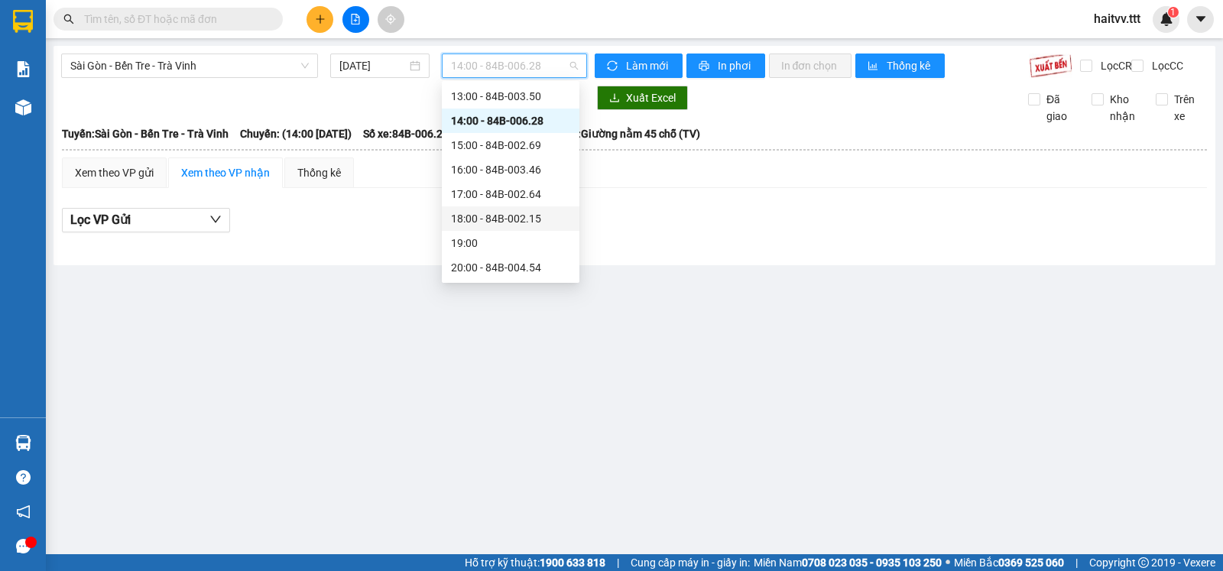
scroll to position [267, 0]
click at [523, 104] on div "13:00 - 84B-003.50" at bounding box center [510, 98] width 119 height 17
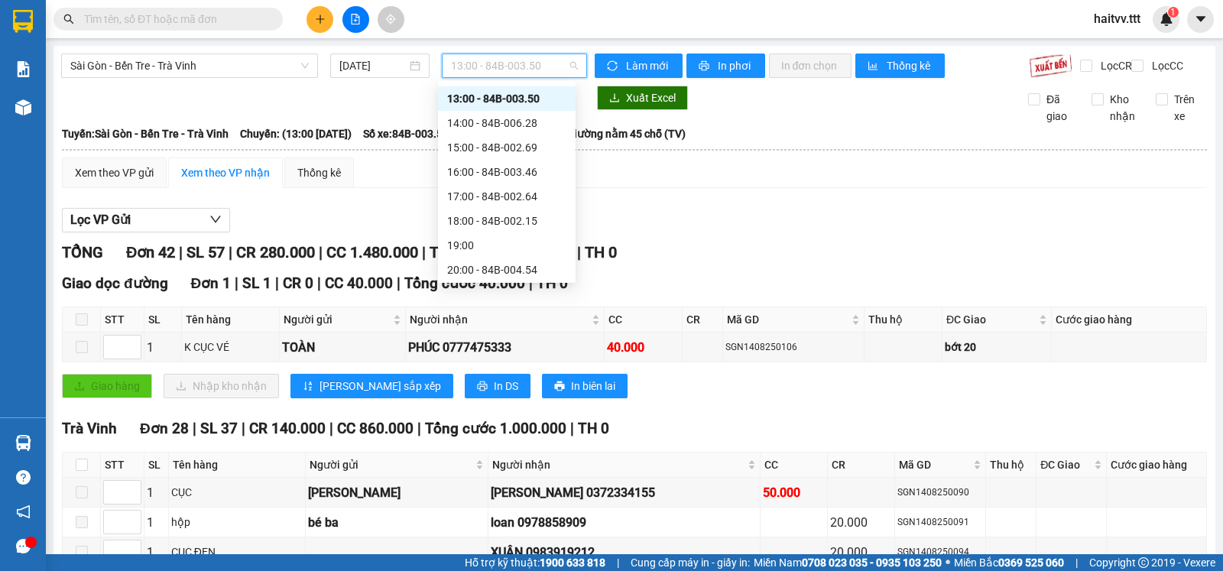
click at [499, 63] on span "13:00 - 84B-003.50" at bounding box center [514, 65] width 126 height 23
click at [504, 137] on div "15:00 - 84B-002.69" at bounding box center [507, 147] width 138 height 24
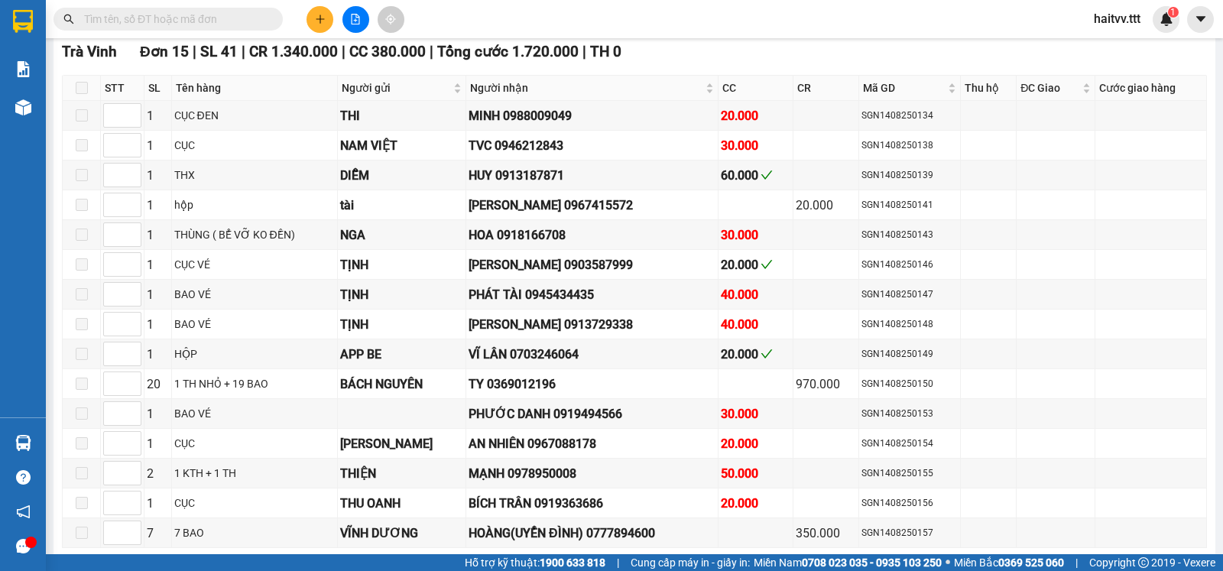
scroll to position [255, 0]
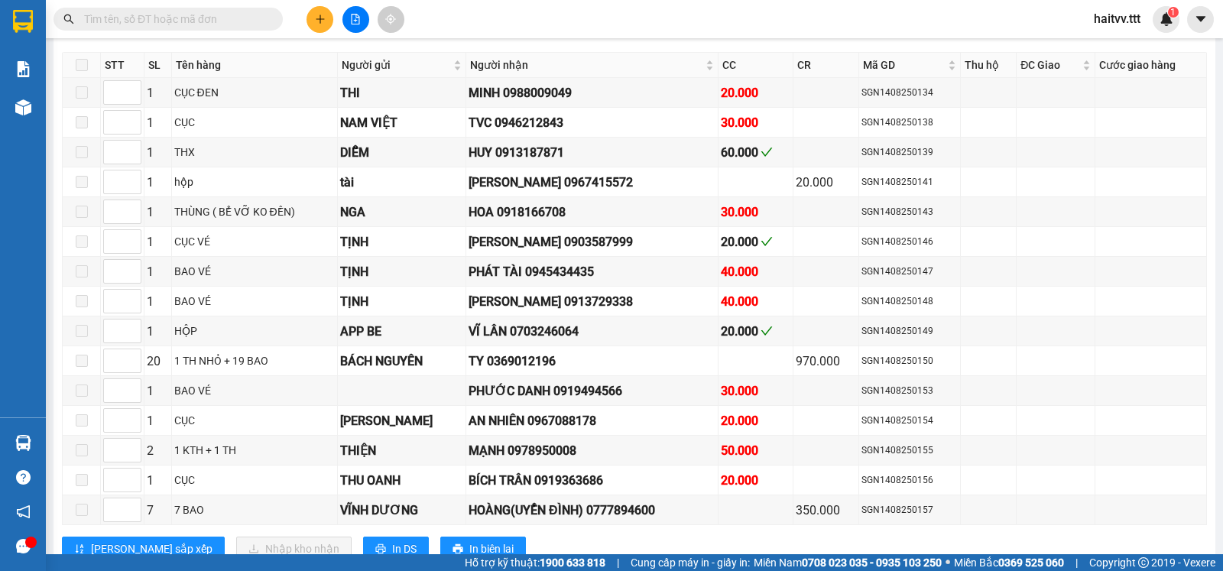
click at [226, 26] on input "text" at bounding box center [174, 19] width 180 height 17
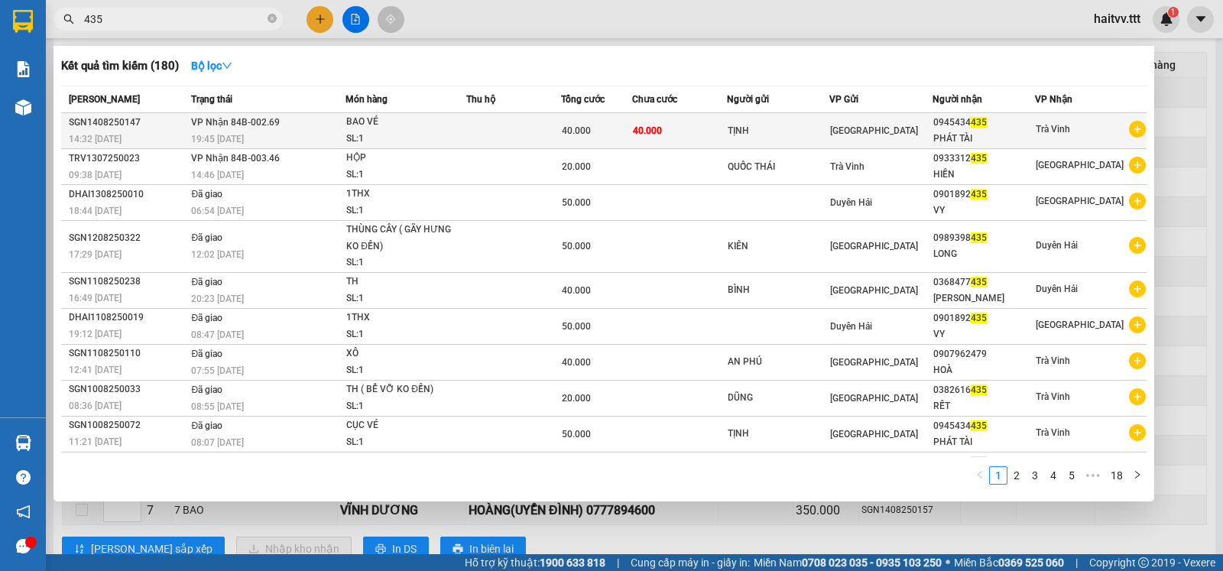
type input "435"
click at [491, 117] on td at bounding box center [513, 131] width 95 height 36
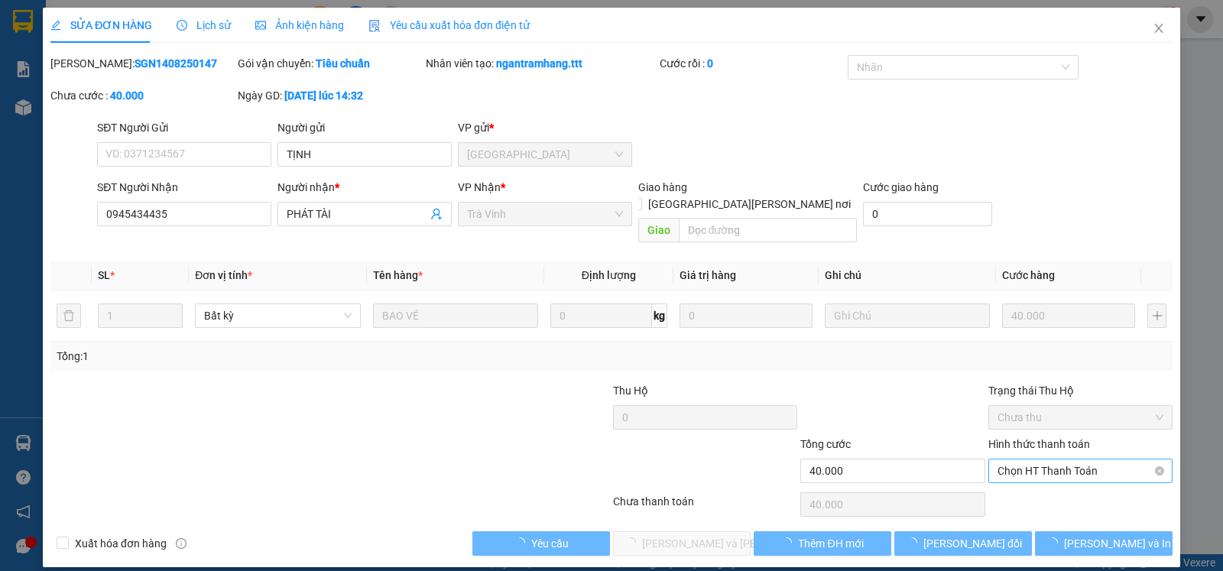
type input "TỊNH"
type input "0945434435"
type input "PHÁT TÀI"
type input "40.000"
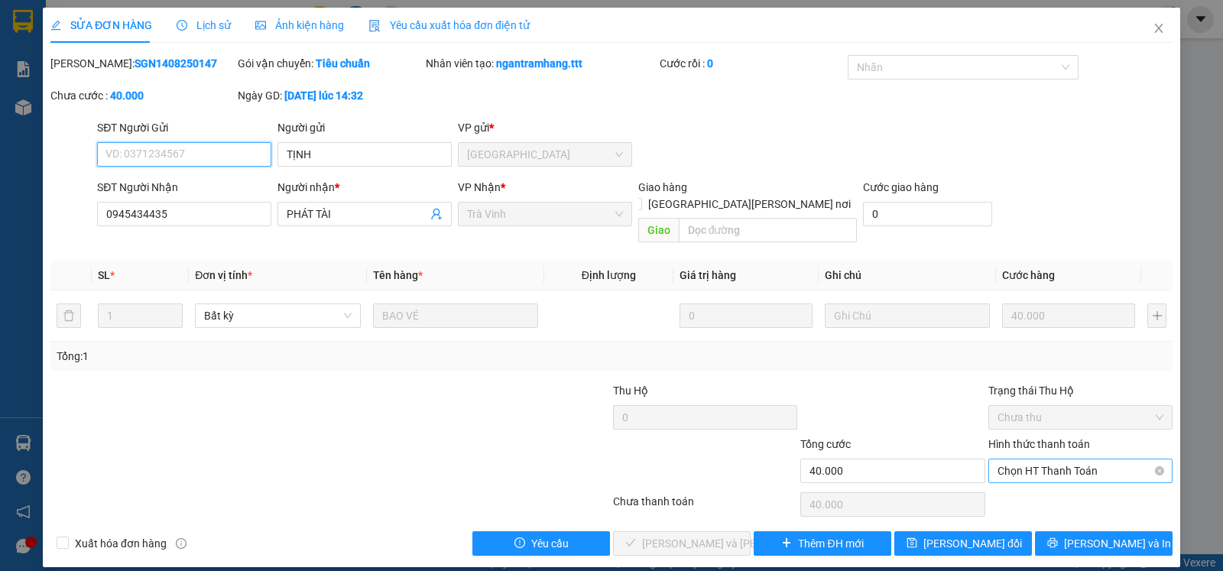
click at [1007, 459] on span "Chọn HT Thanh Toán" at bounding box center [1081, 470] width 166 height 23
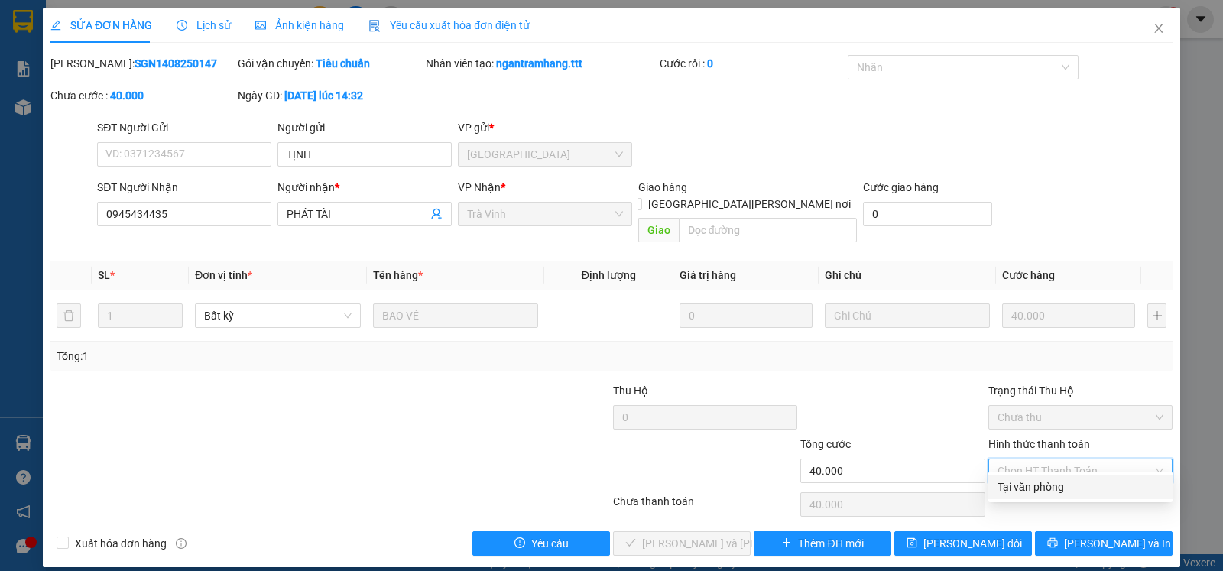
click at [1017, 484] on div "Tại văn phòng" at bounding box center [1081, 487] width 166 height 17
type input "0"
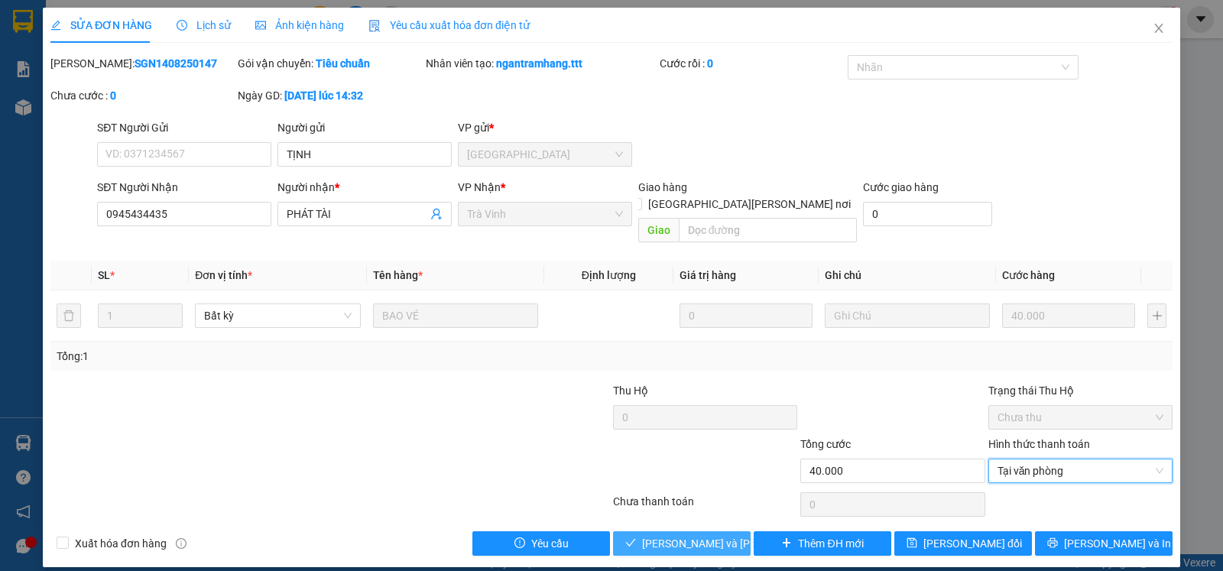
click at [733, 531] on button "Lưu và Giao hàng" at bounding box center [682, 543] width 138 height 24
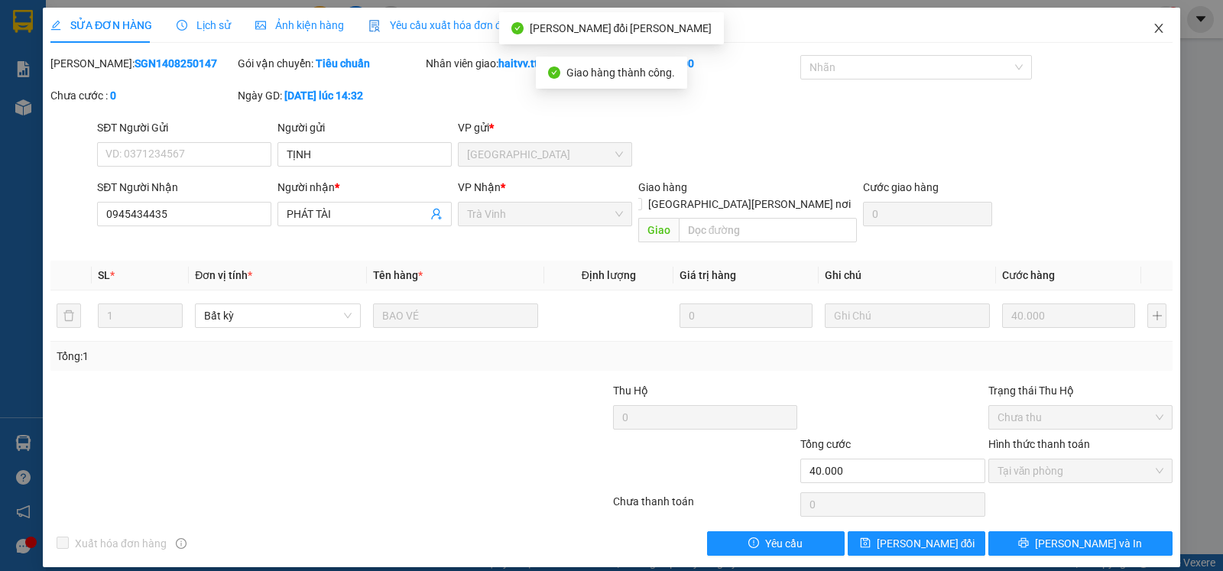
click at [1157, 23] on icon "close" at bounding box center [1159, 28] width 12 height 12
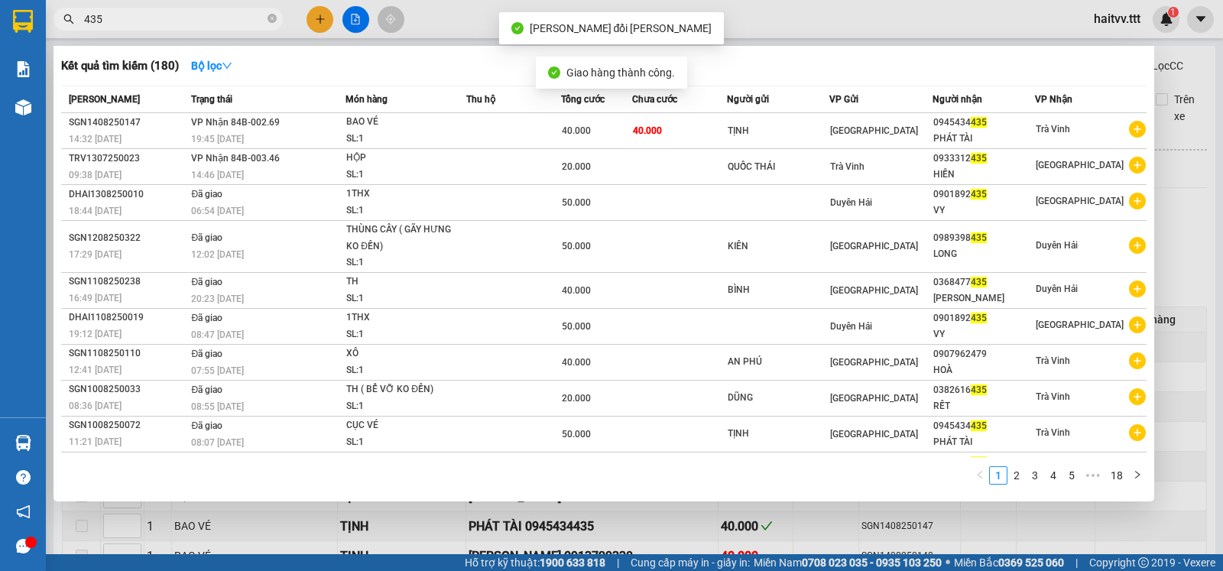
click at [271, 18] on icon "close-circle" at bounding box center [272, 18] width 9 height 9
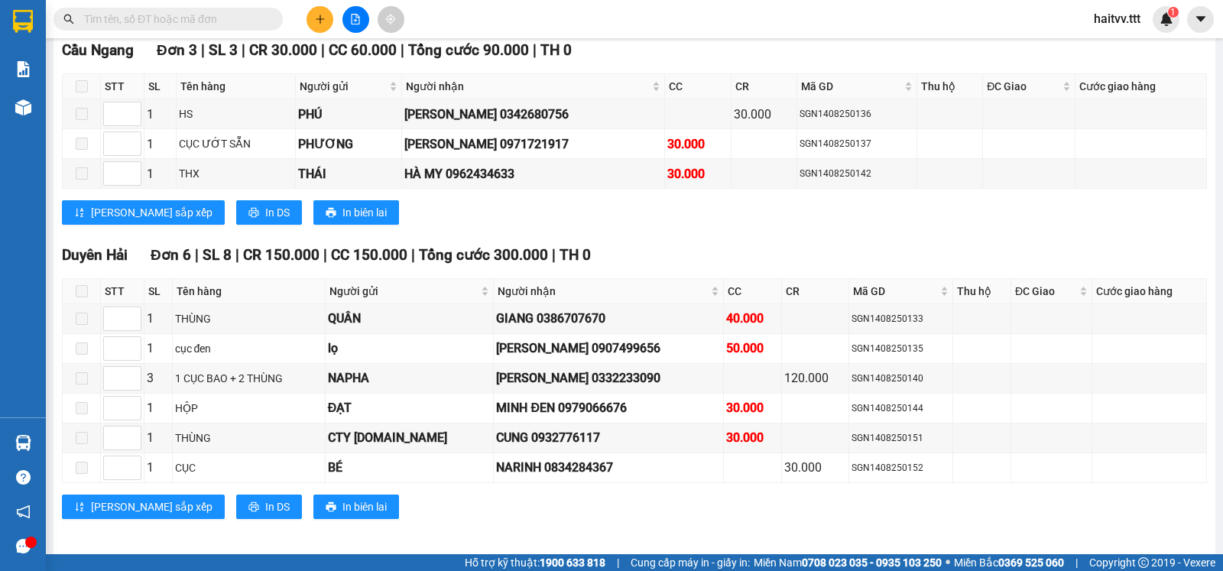
scroll to position [816, 0]
